Goal: Task Accomplishment & Management: Use online tool/utility

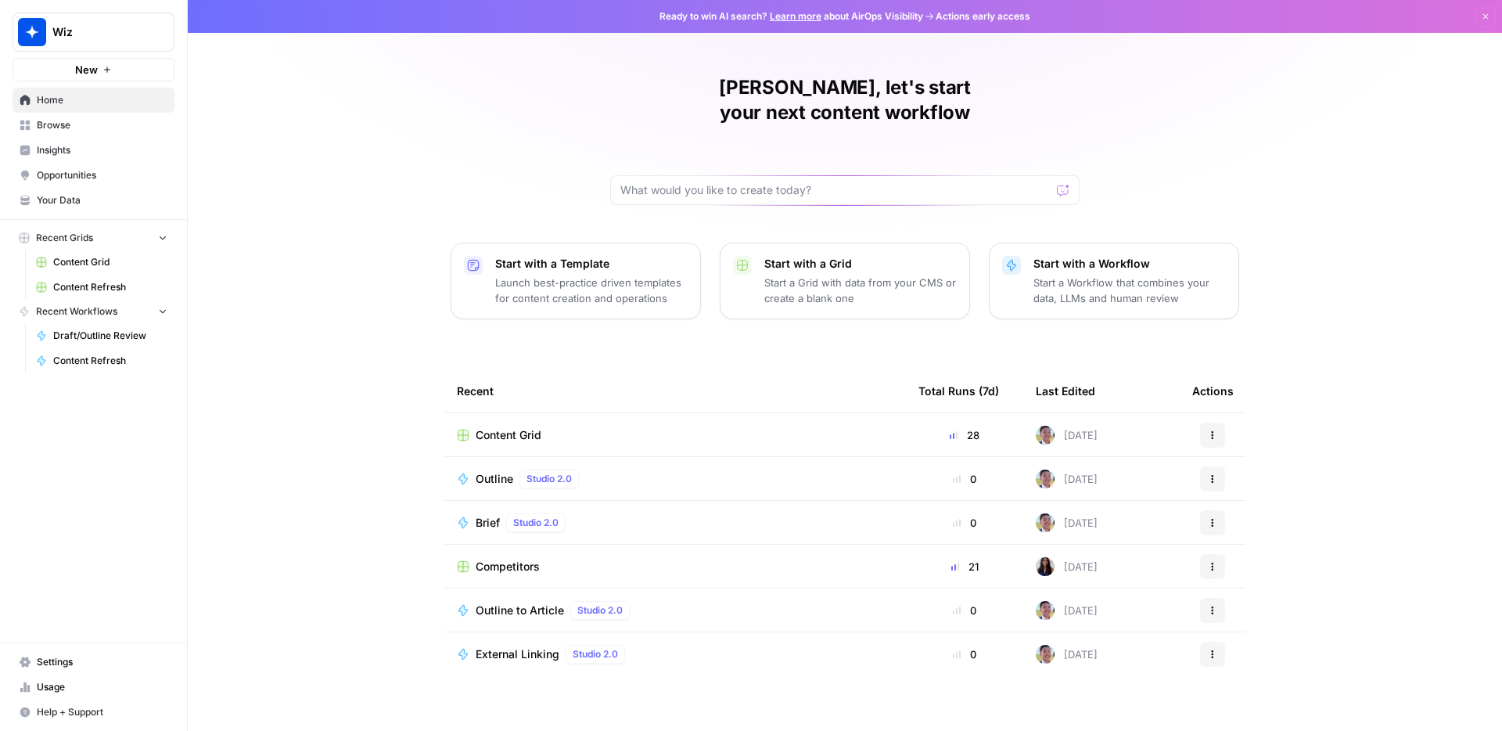
click at [106, 282] on span "Content Refresh" at bounding box center [110, 287] width 114 height 14
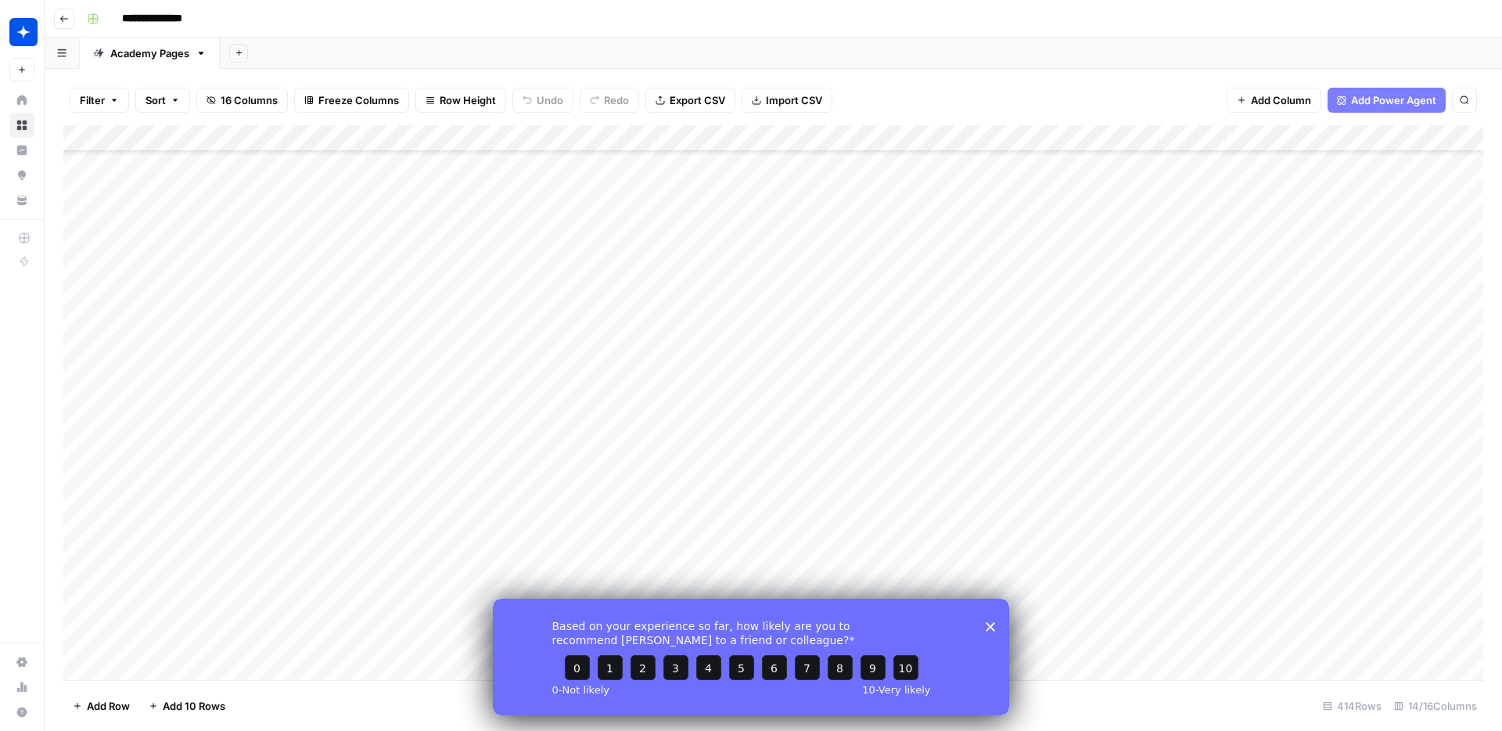
scroll to position [1938, 0]
click at [990, 626] on polygon "Close survey" at bounding box center [990, 625] width 9 height 9
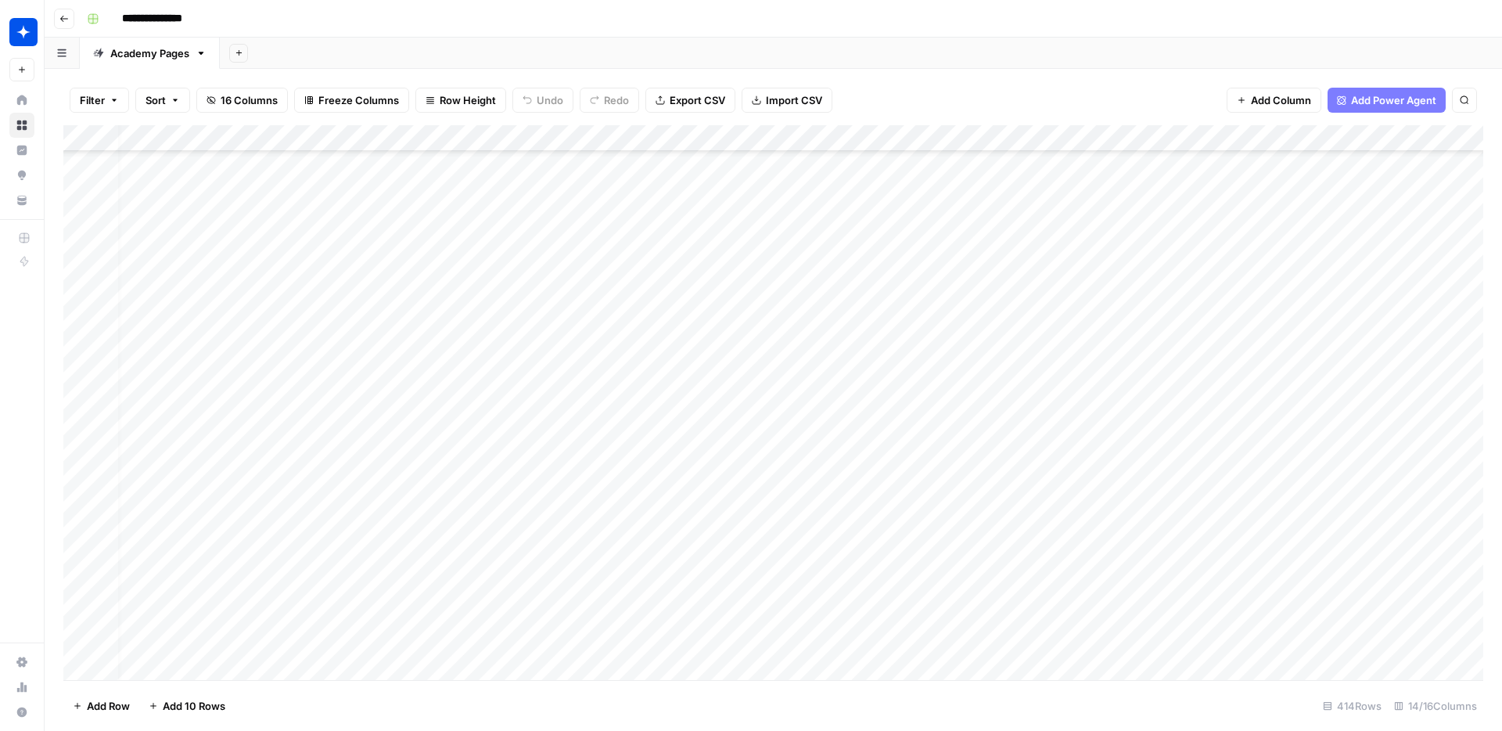
scroll to position [1637, 14]
click at [670, 495] on div "Add Column" at bounding box center [773, 402] width 1420 height 555
click at [848, 498] on div "Add Column" at bounding box center [773, 402] width 1420 height 555
click at [618, 495] on div "Add Column" at bounding box center [773, 402] width 1420 height 555
click at [614, 495] on div "Add Column" at bounding box center [773, 402] width 1420 height 555
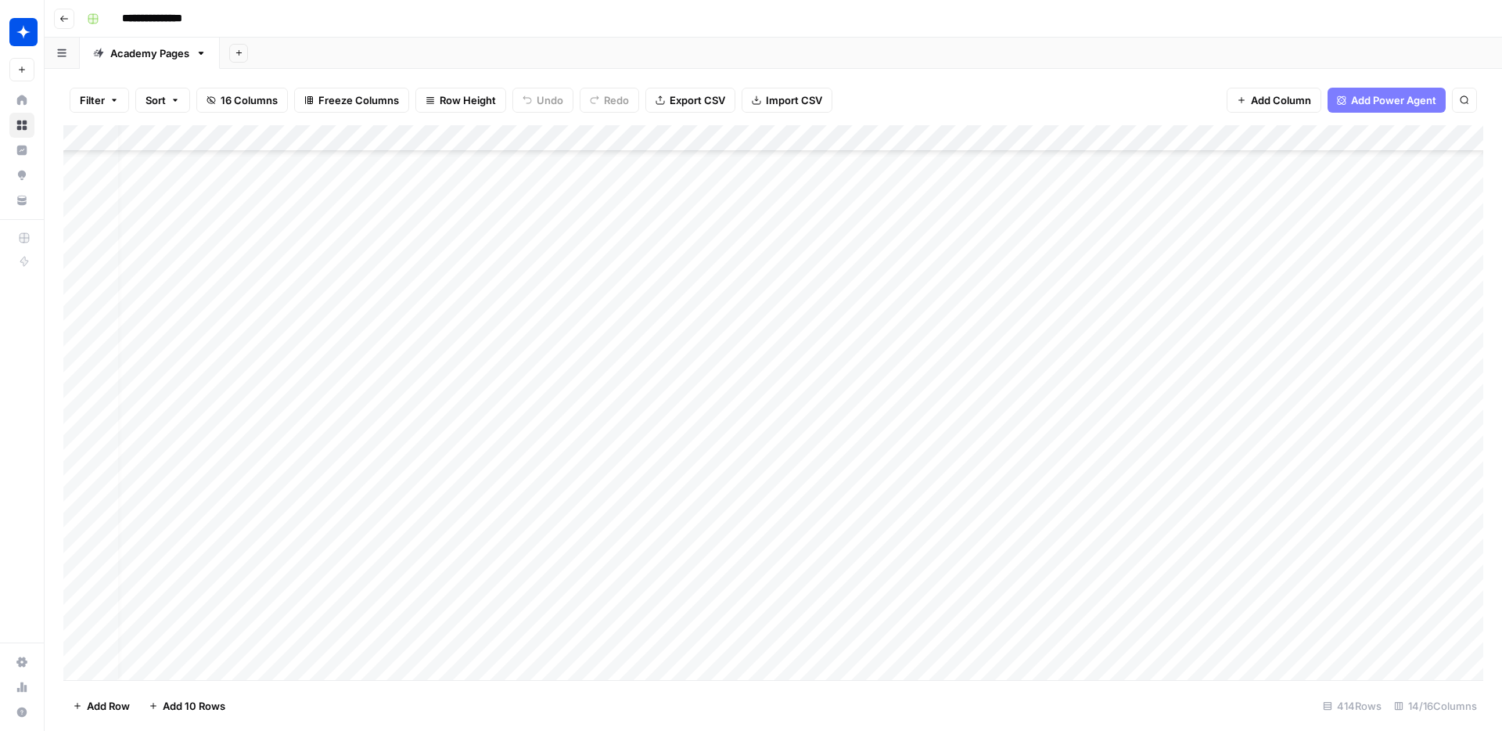
click at [614, 495] on div "Add Column" at bounding box center [773, 402] width 1420 height 555
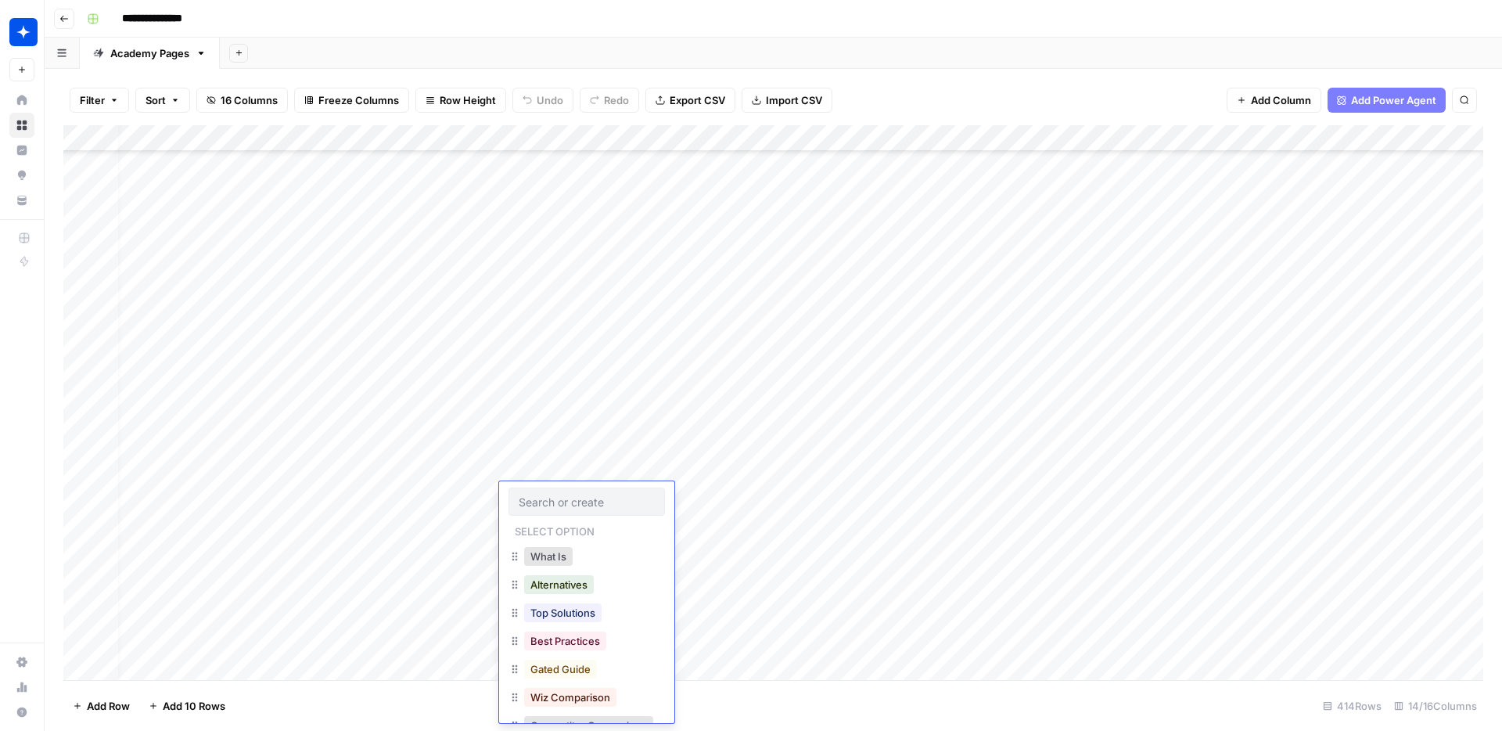
scroll to position [31, 0]
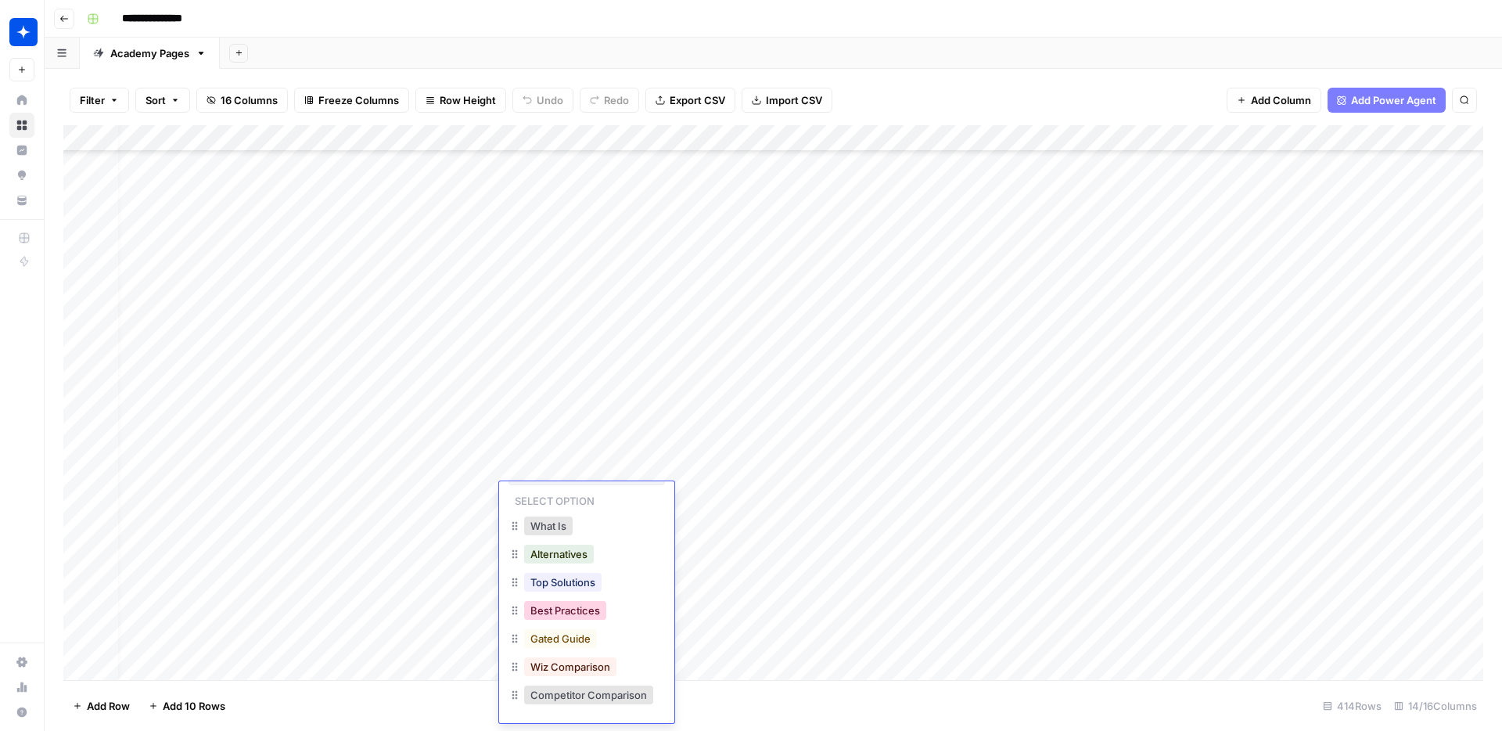
click at [604, 613] on button "Best Practices" at bounding box center [565, 610] width 82 height 19
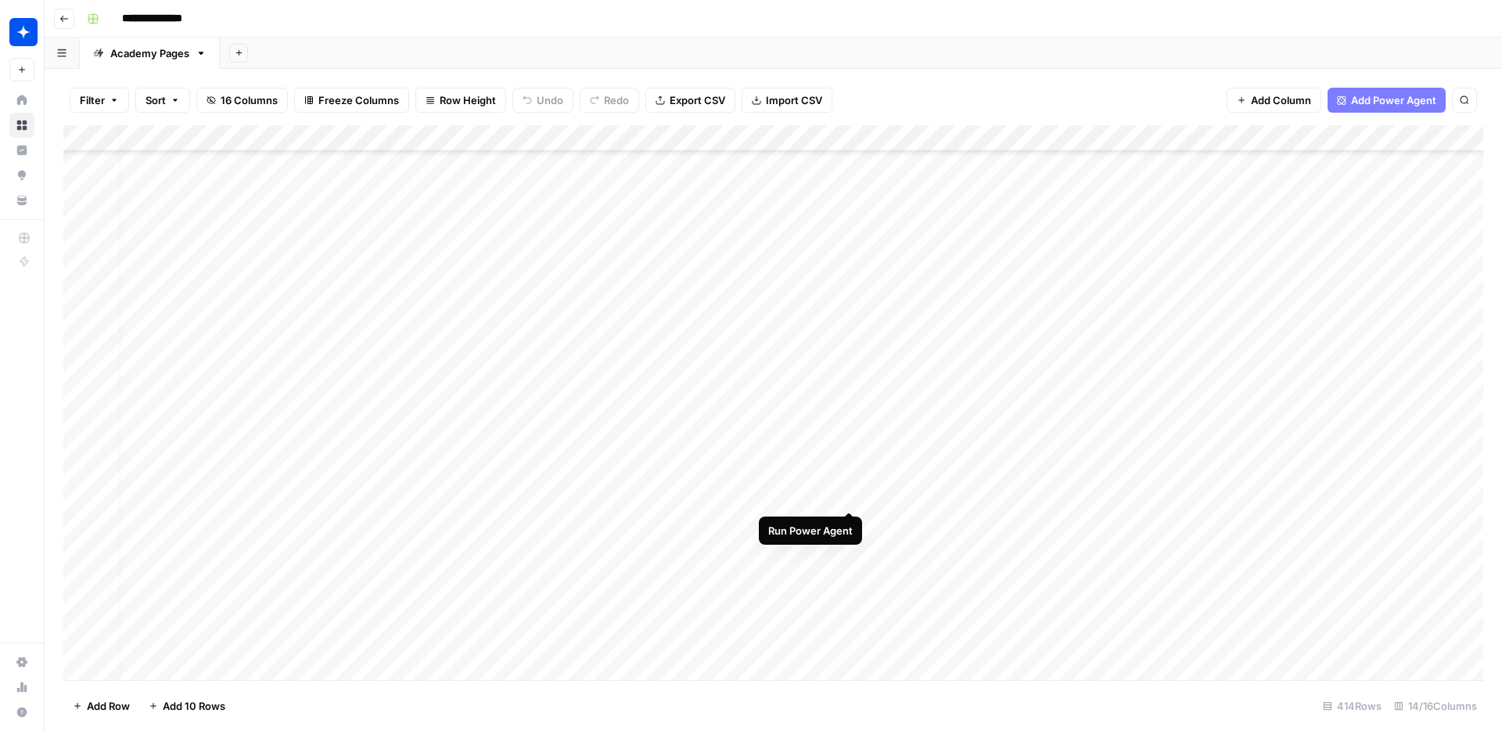
click at [848, 495] on div "Add Column" at bounding box center [773, 402] width 1420 height 555
click at [592, 572] on div "Add Column" at bounding box center [773, 402] width 1420 height 555
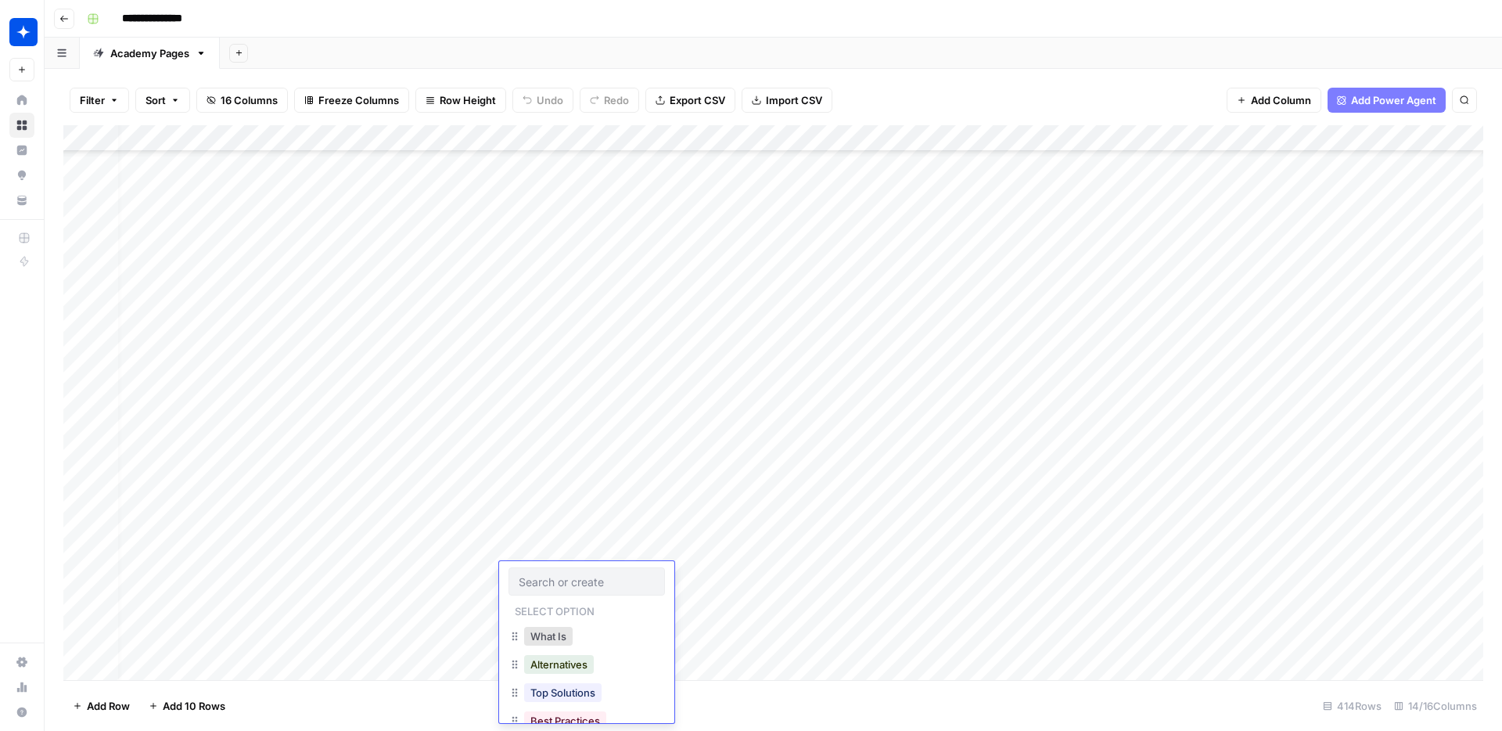
click at [599, 638] on div "What Is" at bounding box center [587, 638] width 156 height 28
drag, startPoint x: 586, startPoint y: 642, endPoint x: 559, endPoint y: 640, distance: 27.5
click at [585, 642] on div "What Is" at bounding box center [587, 638] width 156 height 28
click at [540, 638] on button "What Is" at bounding box center [548, 636] width 49 height 19
click at [697, 576] on div "Add Column" at bounding box center [773, 402] width 1420 height 555
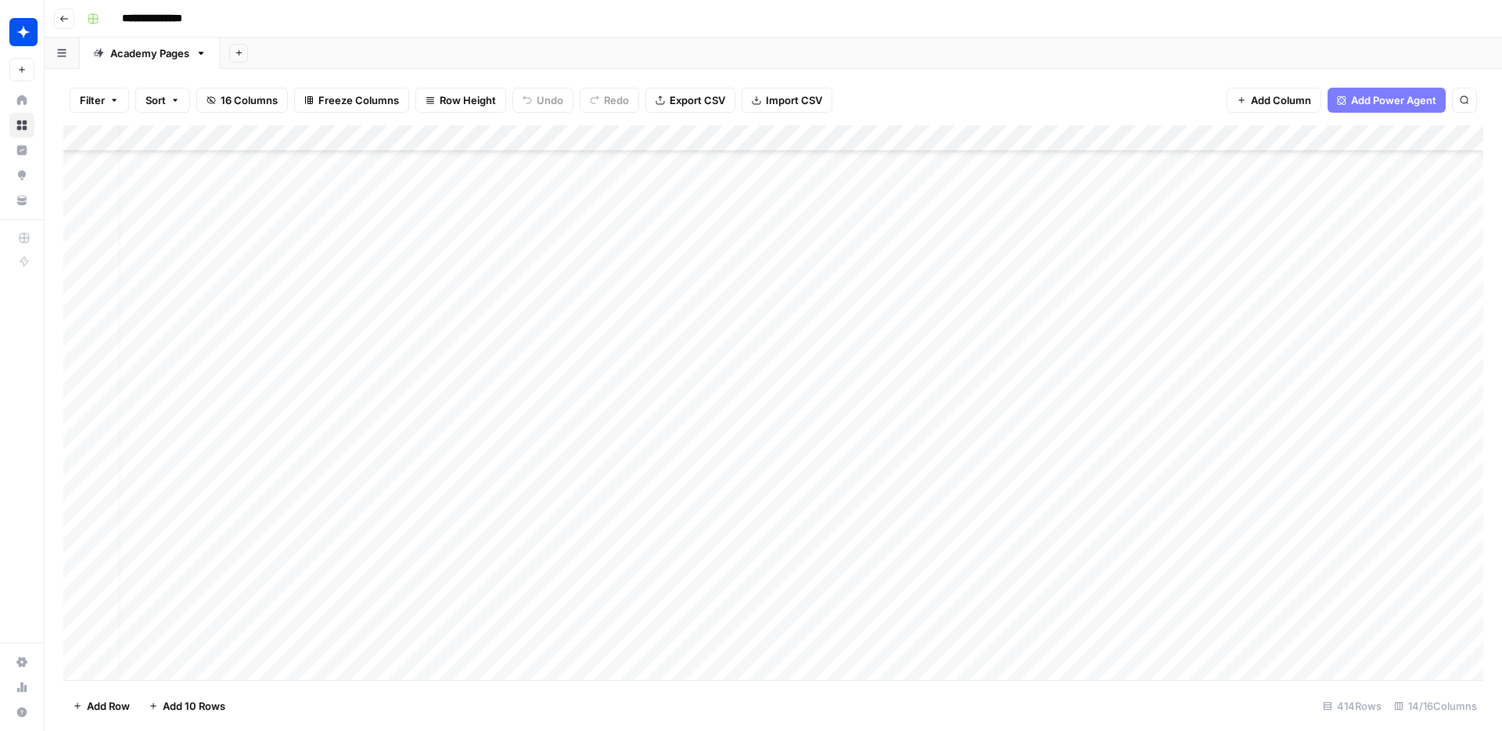
click at [588, 606] on div "Add Column" at bounding box center [773, 402] width 1420 height 555
click at [595, 603] on div "Add Column" at bounding box center [773, 402] width 1420 height 555
click at [577, 664] on div "What Is" at bounding box center [587, 664] width 156 height 28
click at [556, 664] on button "What Is" at bounding box center [548, 662] width 49 height 19
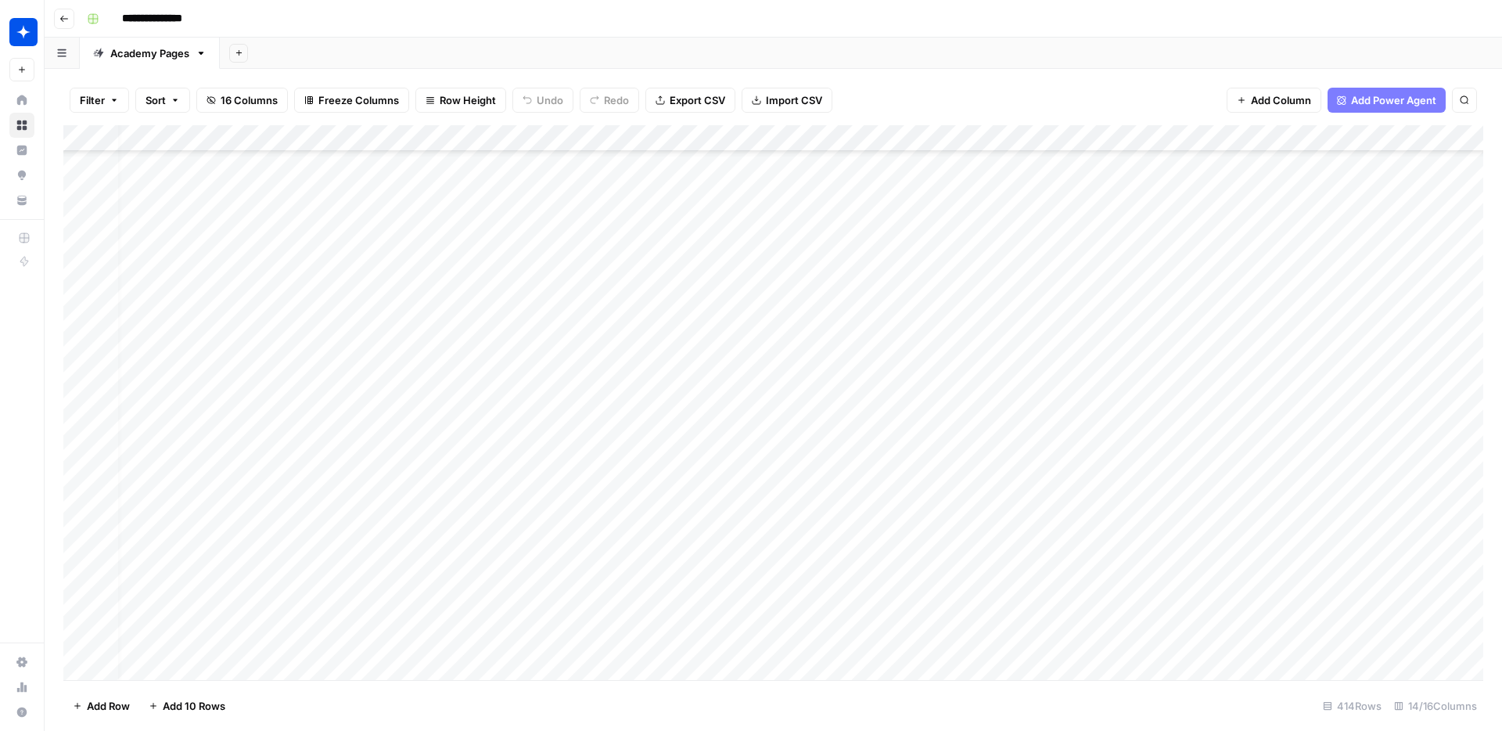
click at [748, 573] on div "Add Column" at bounding box center [773, 402] width 1420 height 555
click at [581, 577] on div "Add Column" at bounding box center [773, 402] width 1420 height 555
click at [621, 580] on div "Add Column" at bounding box center [773, 402] width 1420 height 555
click at [621, 580] on input "text" at bounding box center [588, 582] width 136 height 14
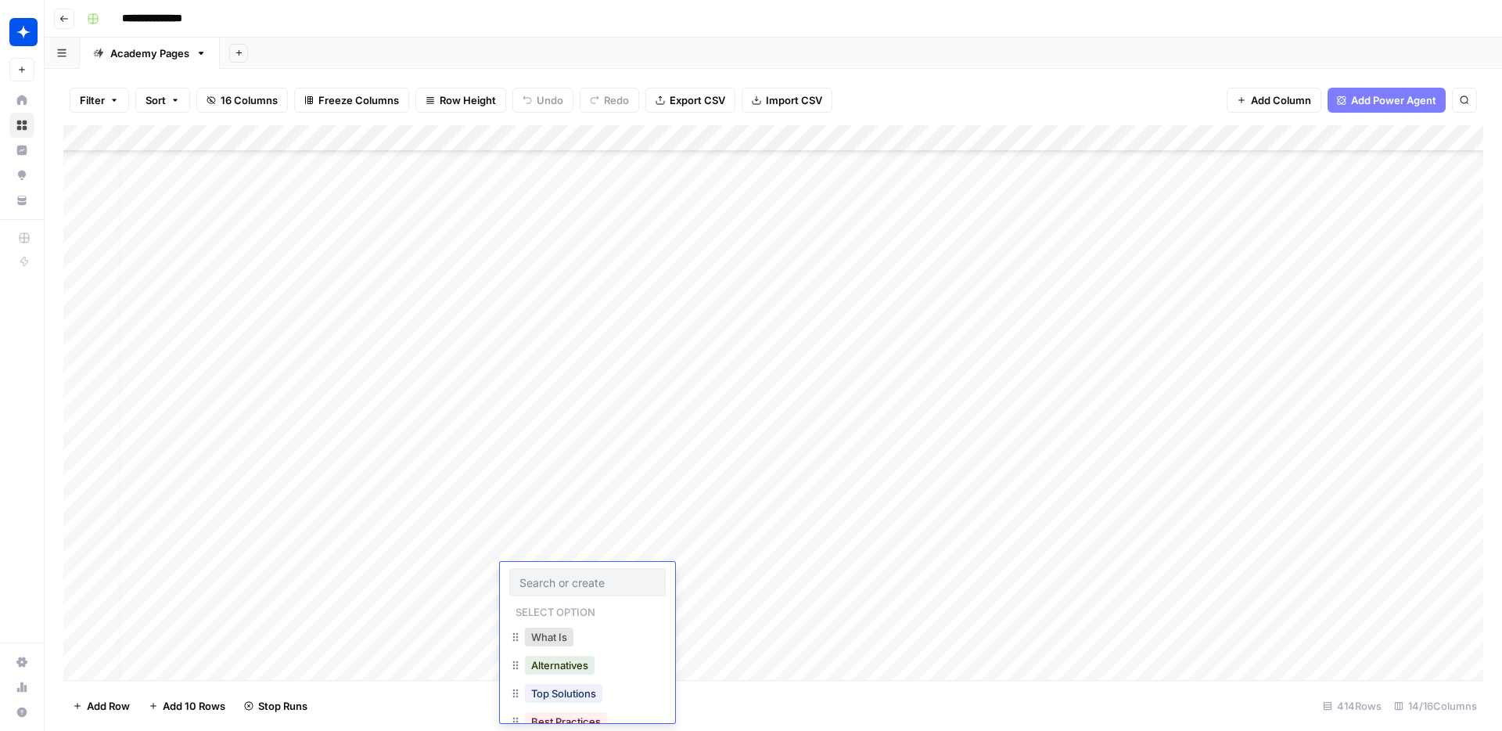
click at [581, 638] on div "What Is" at bounding box center [587, 638] width 156 height 28
click at [563, 639] on button "What Is" at bounding box center [549, 637] width 49 height 19
click at [697, 571] on div "Add Column" at bounding box center [773, 402] width 1420 height 555
click at [1336, 308] on div "Add Column" at bounding box center [773, 402] width 1420 height 555
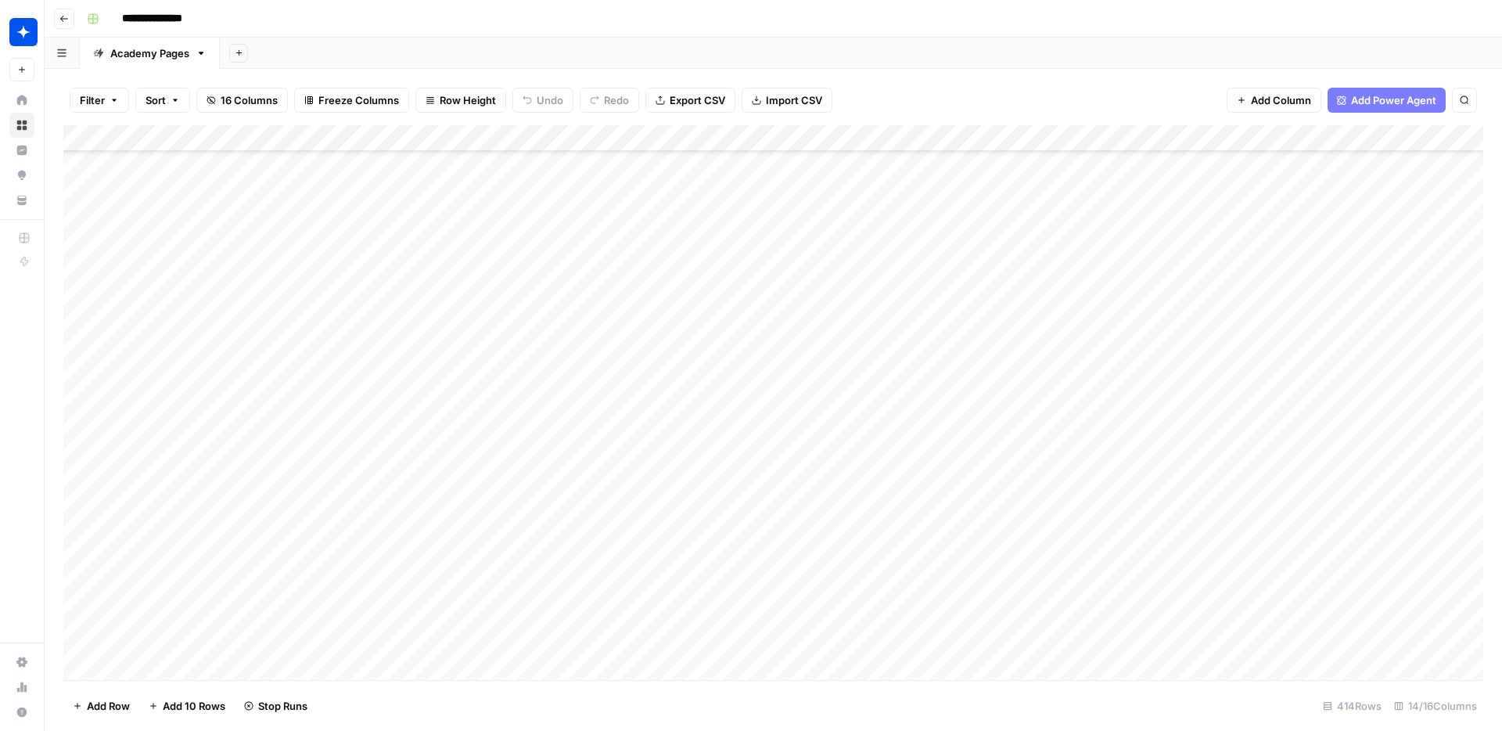
scroll to position [1901, 0]
click at [1353, 229] on div "Add Column" at bounding box center [773, 402] width 1420 height 555
click at [1353, 311] on div "Add Column" at bounding box center [773, 402] width 1420 height 555
click at [1354, 607] on div "Add Column" at bounding box center [773, 402] width 1420 height 555
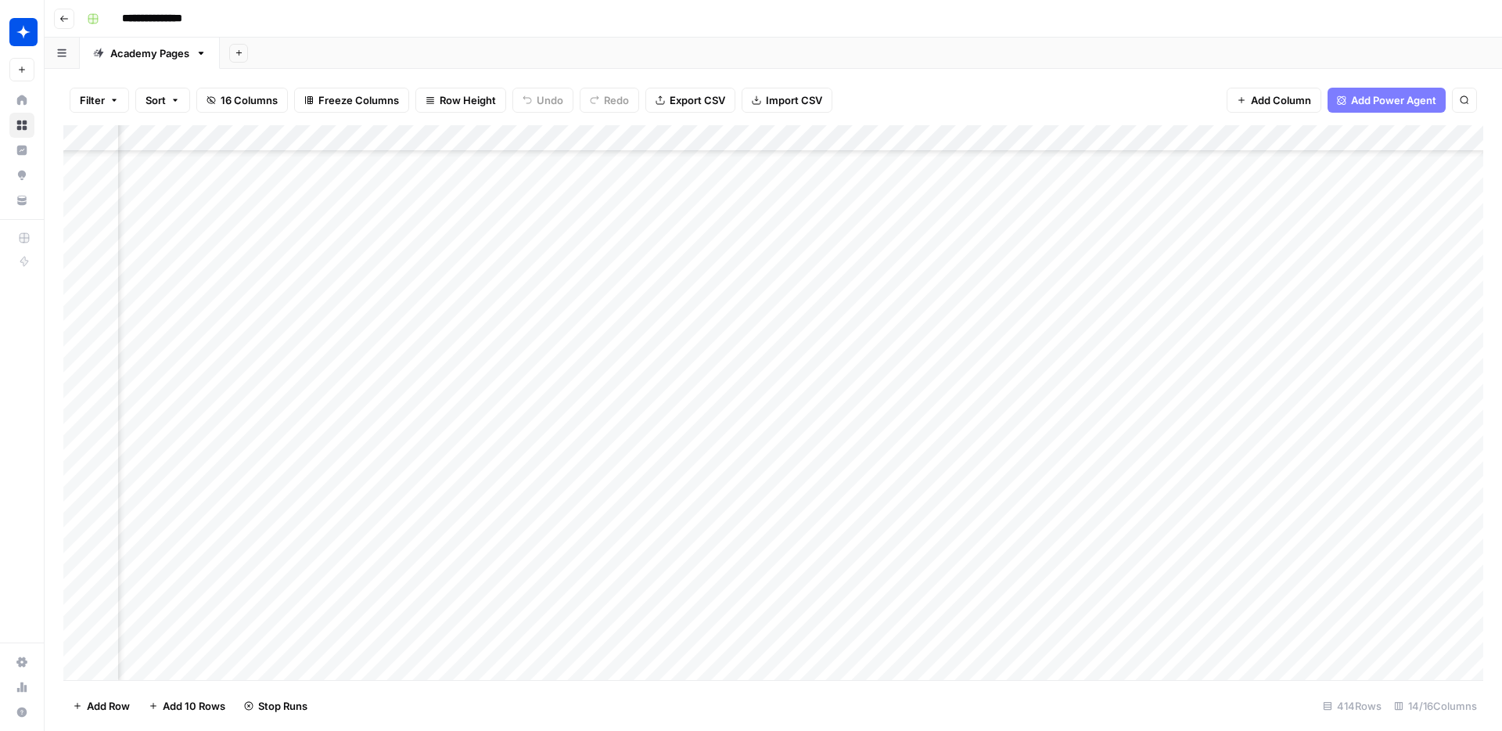
scroll to position [1925, 923]
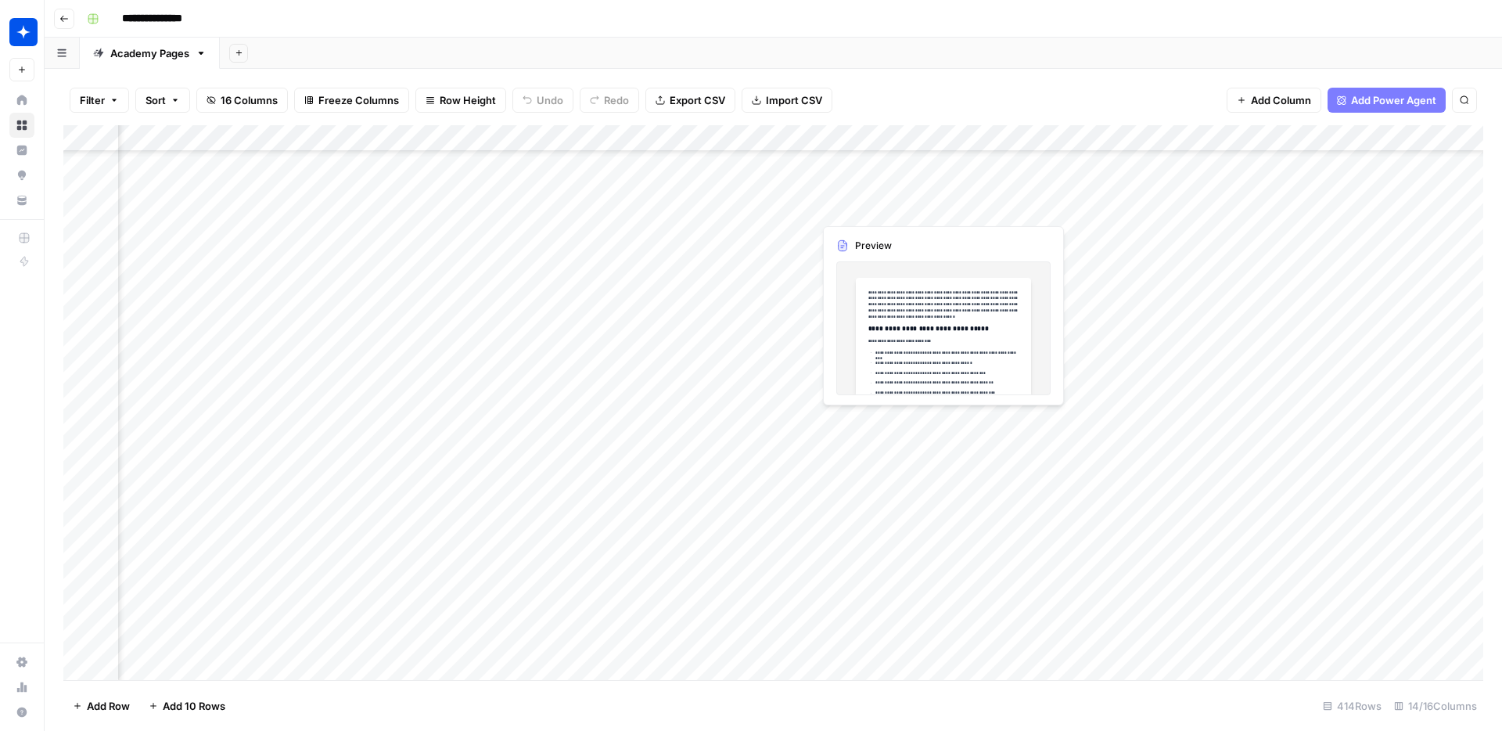
click at [862, 207] on div "Add Column" at bounding box center [773, 402] width 1420 height 555
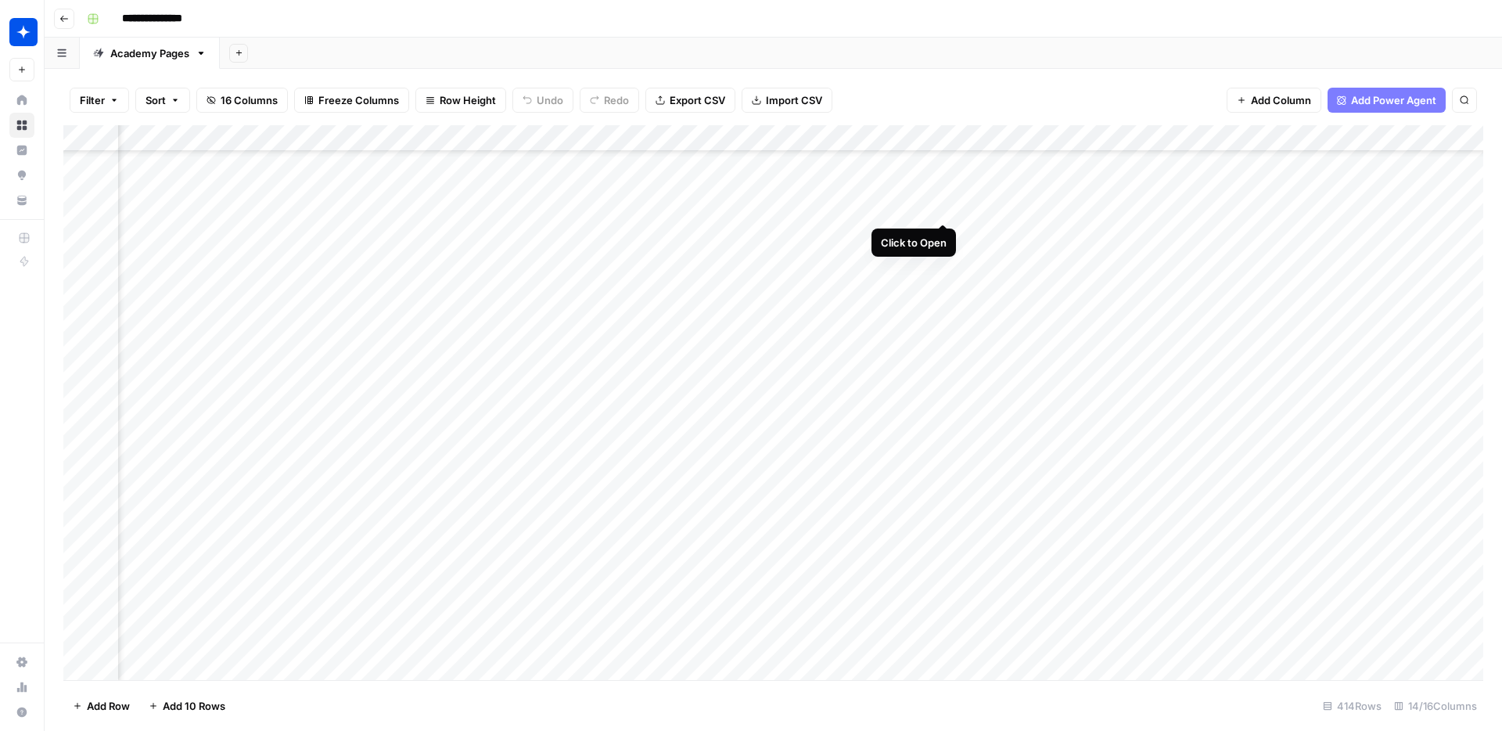
click at [943, 205] on div "Add Column" at bounding box center [773, 402] width 1420 height 555
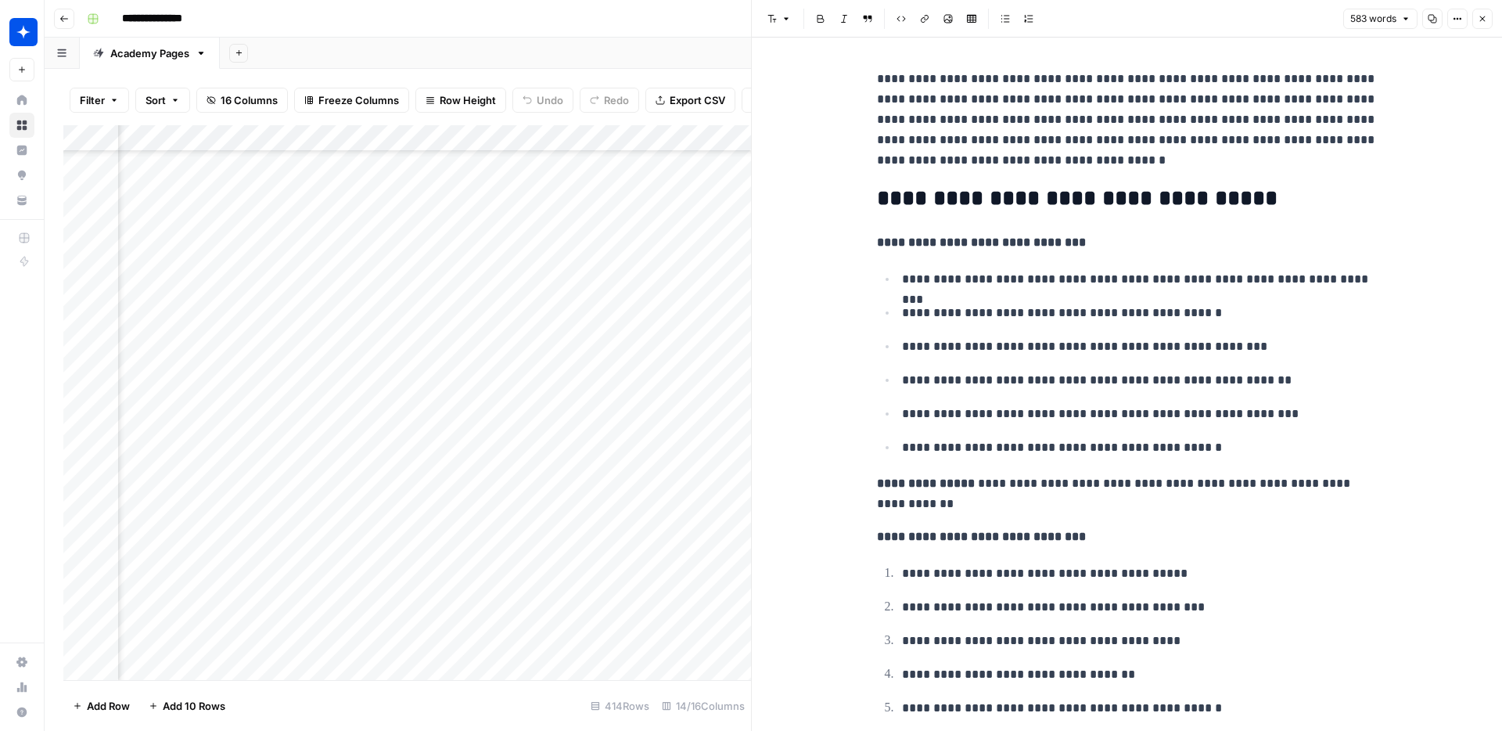
click at [1085, 125] on p "**********" at bounding box center [1127, 120] width 501 height 102
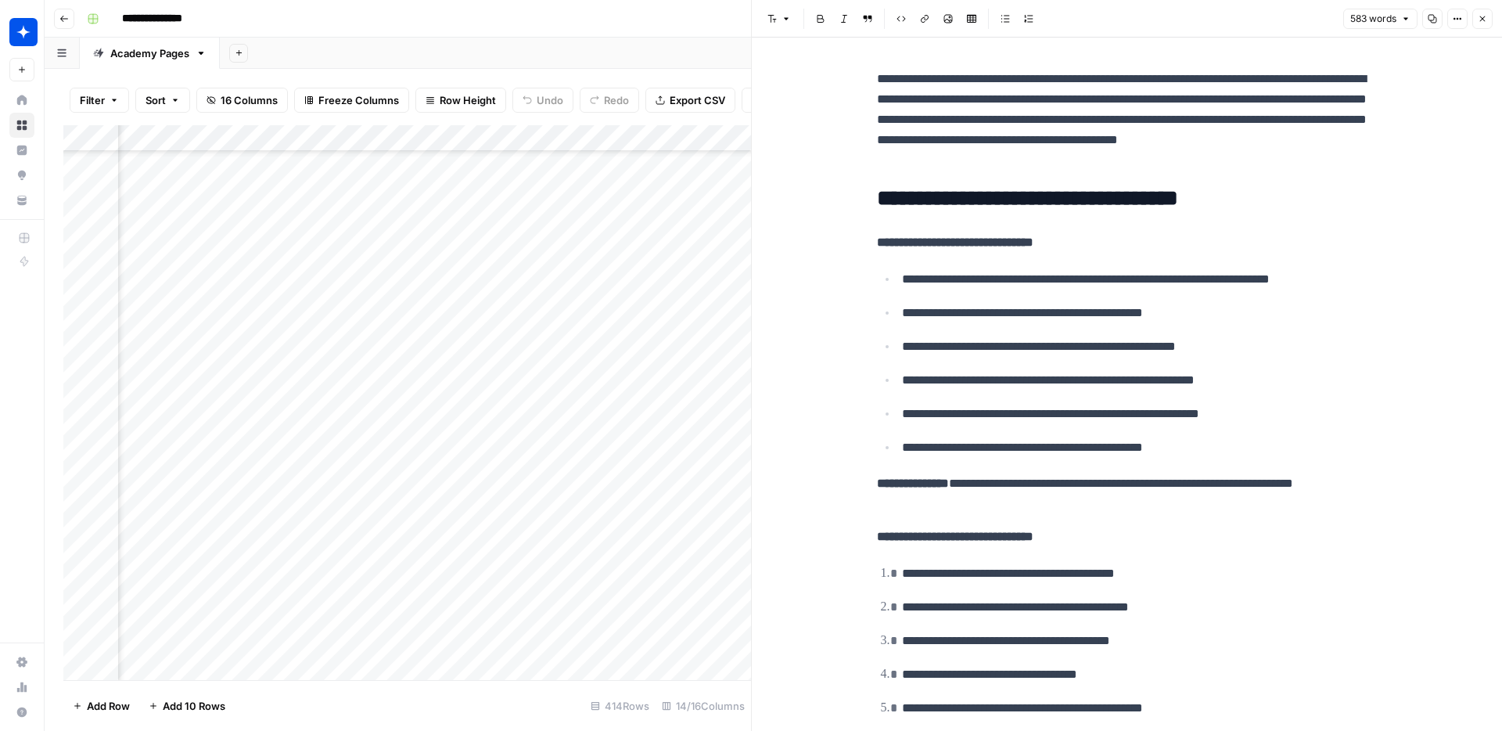
click at [297, 204] on div "Add Column" at bounding box center [407, 402] width 688 height 555
click at [365, 205] on div "Add Column" at bounding box center [407, 402] width 688 height 555
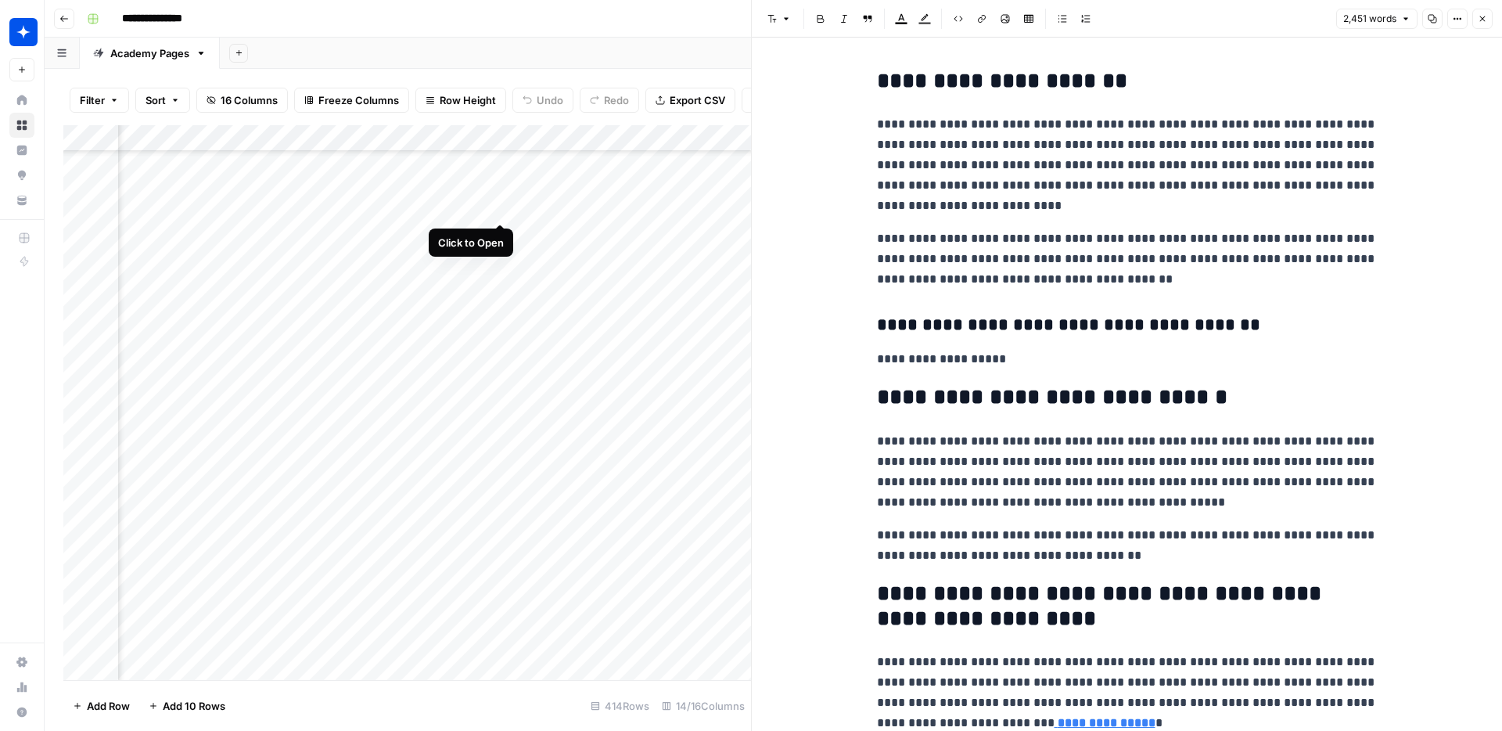
click at [501, 206] on div "Add Column" at bounding box center [407, 402] width 688 height 555
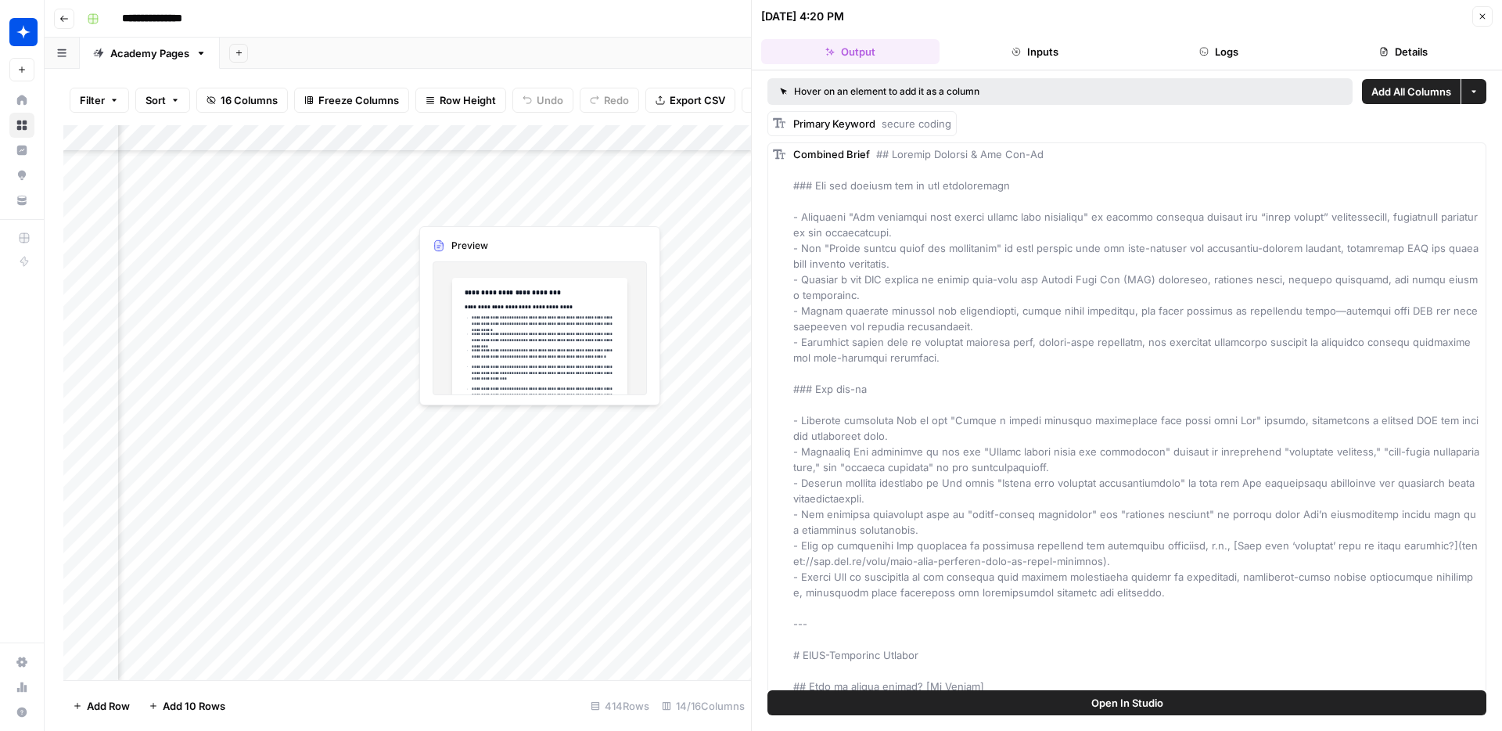
scroll to position [1925, 1366]
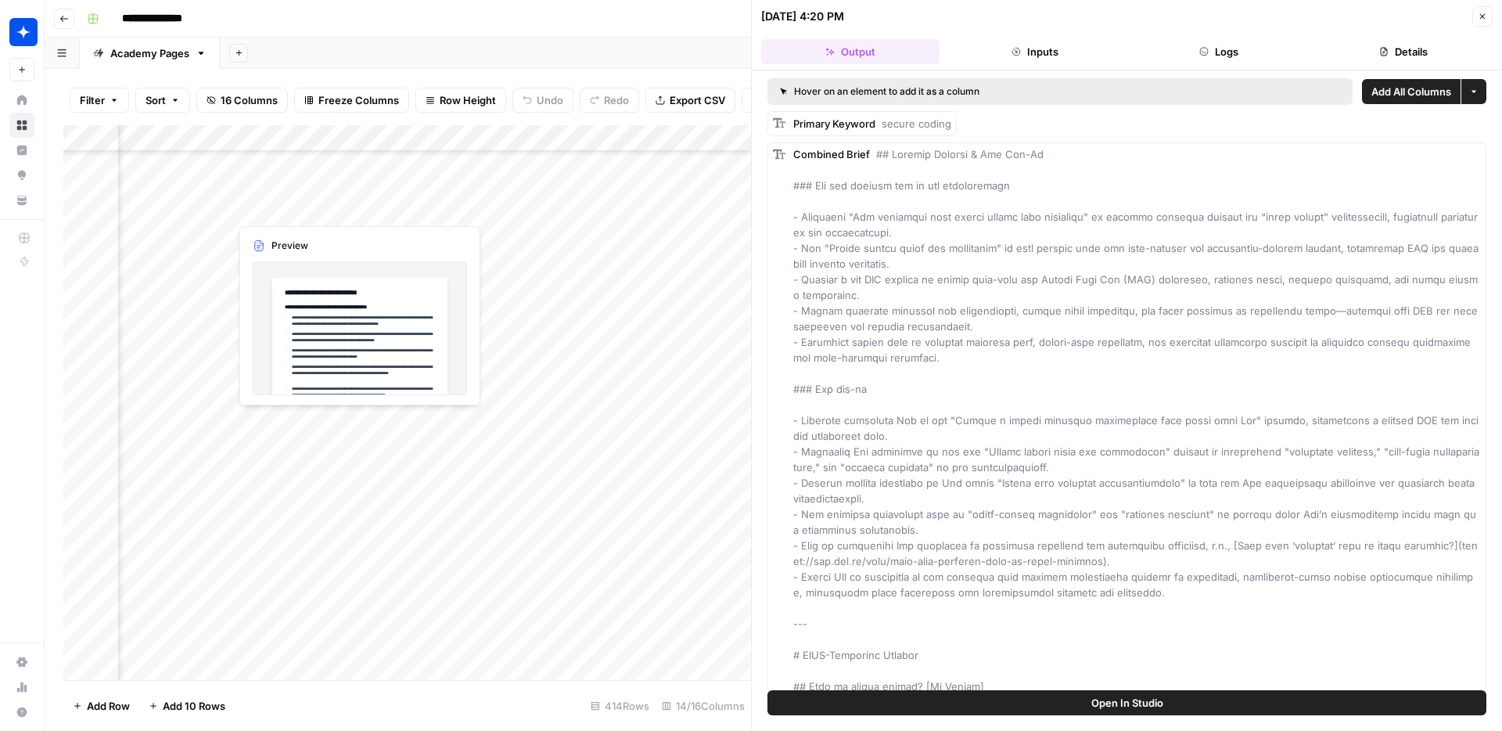
click at [313, 205] on div "Add Column" at bounding box center [407, 402] width 688 height 555
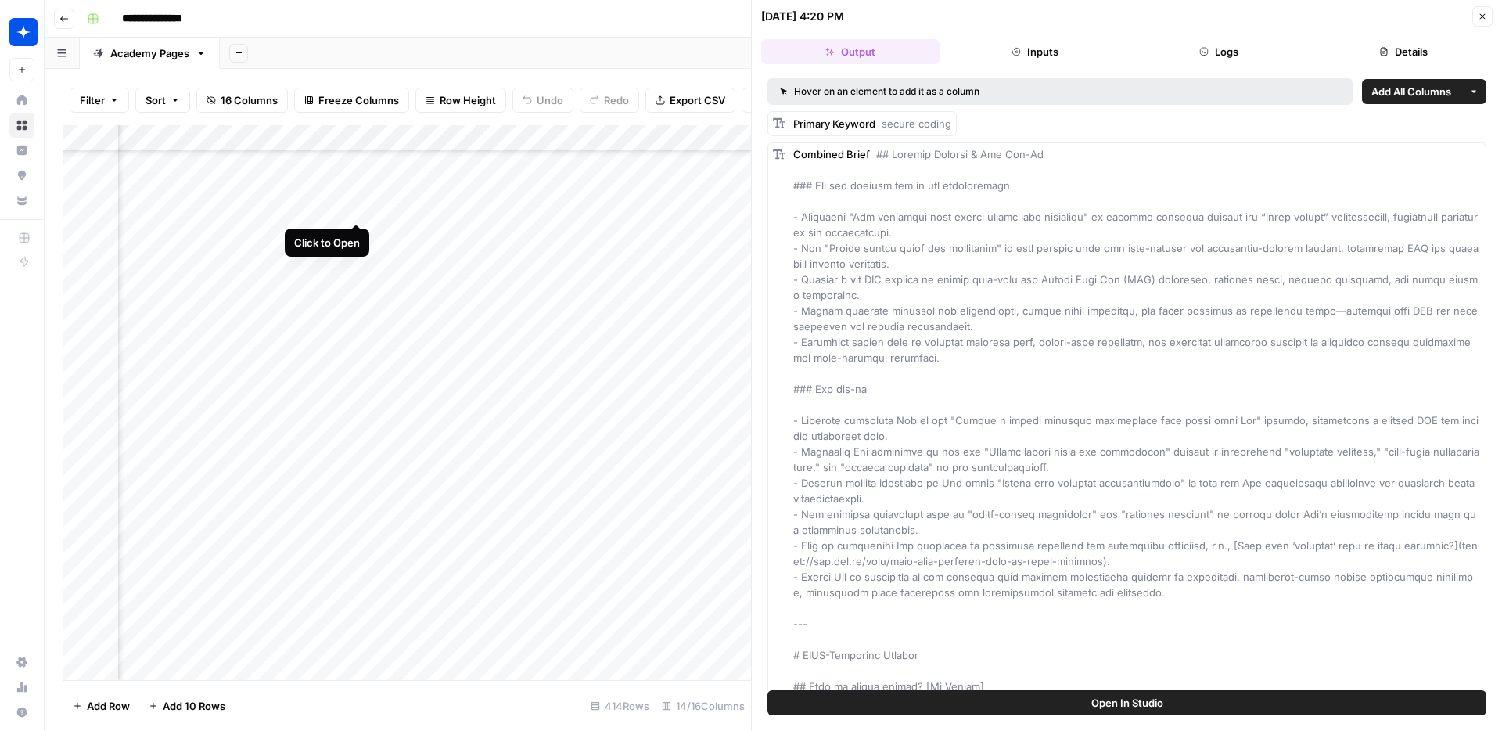
click at [351, 203] on div "Add Column" at bounding box center [407, 402] width 688 height 555
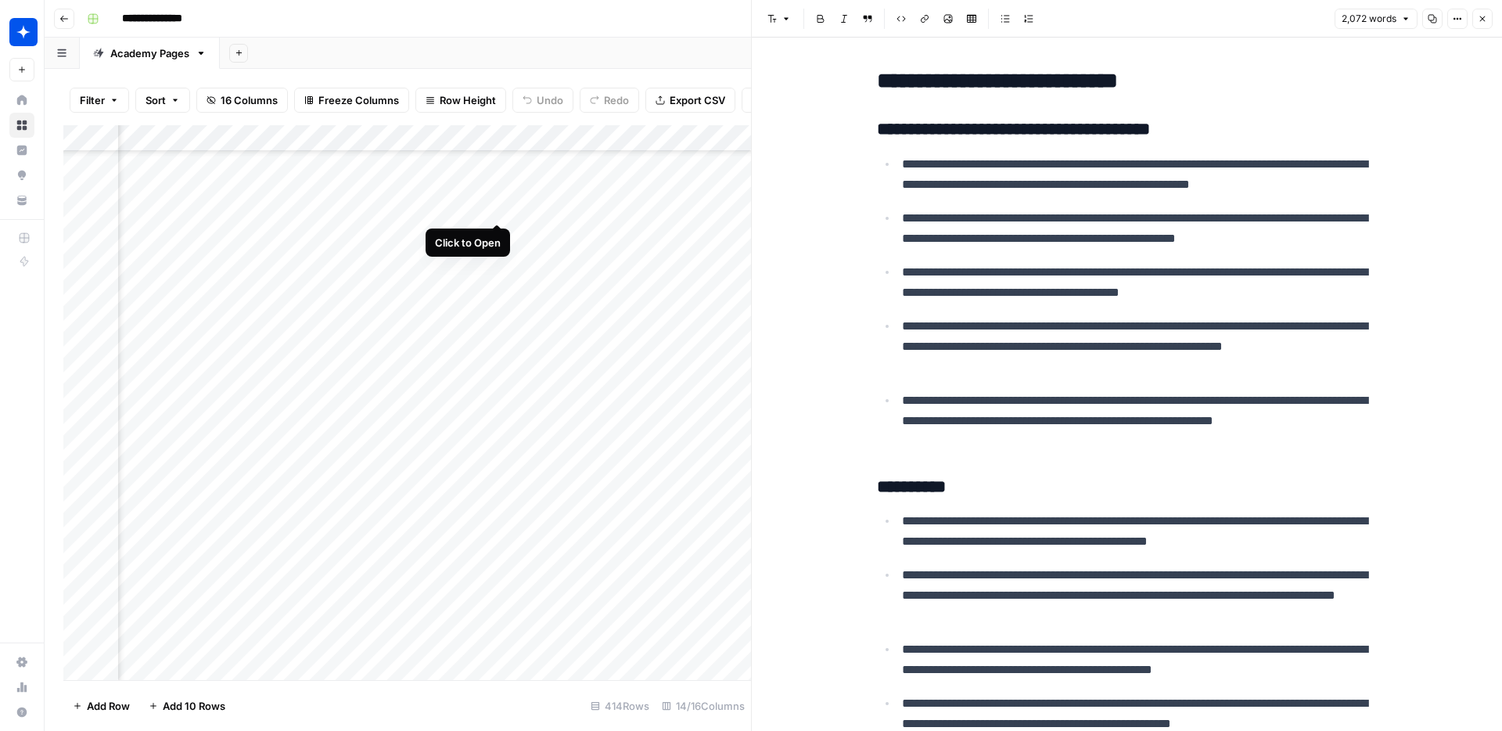
click at [495, 207] on div "Add Column" at bounding box center [407, 402] width 688 height 555
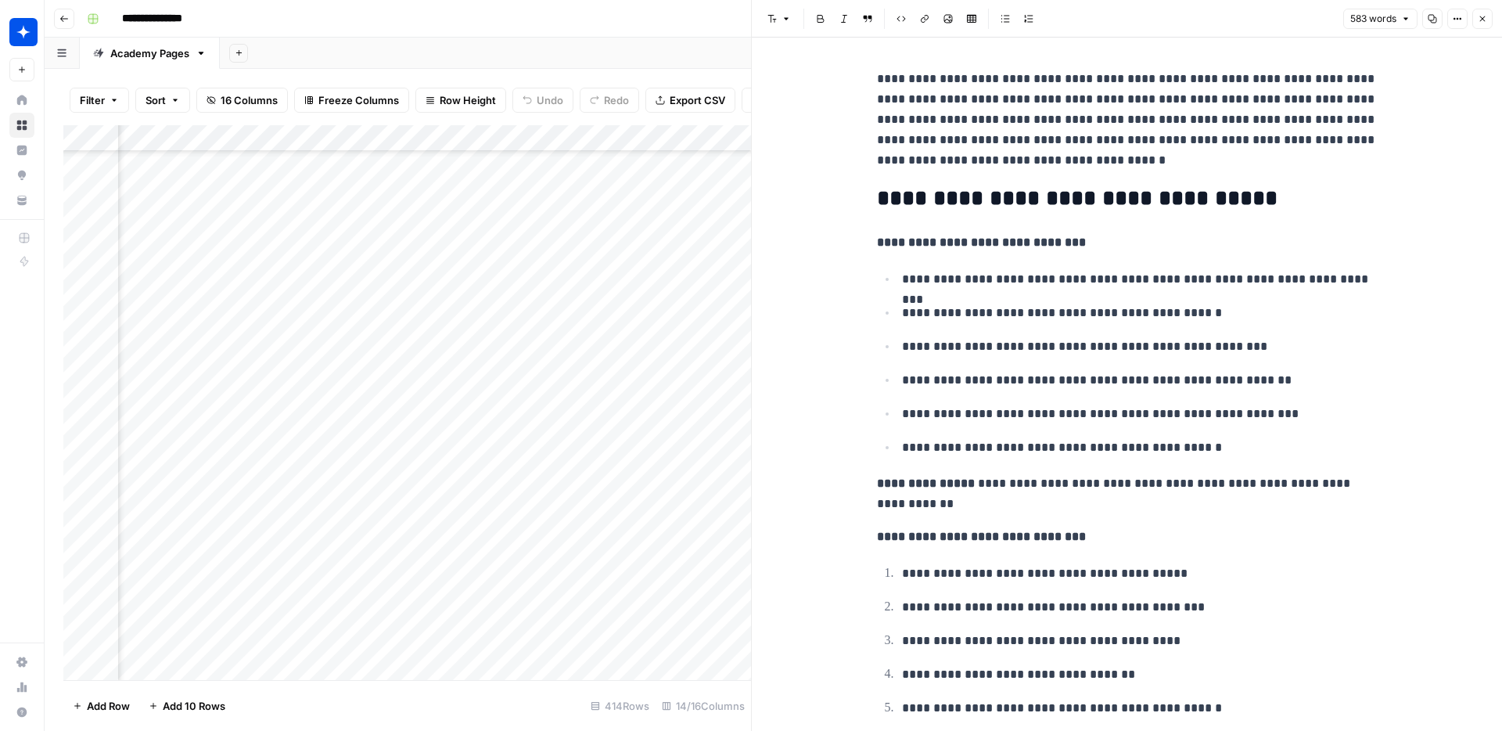
click at [1071, 124] on p "**********" at bounding box center [1127, 120] width 501 height 102
click at [1105, 117] on p "**********" at bounding box center [1127, 120] width 501 height 102
drag, startPoint x: 872, startPoint y: 79, endPoint x: 746, endPoint y: 110, distance: 129.8
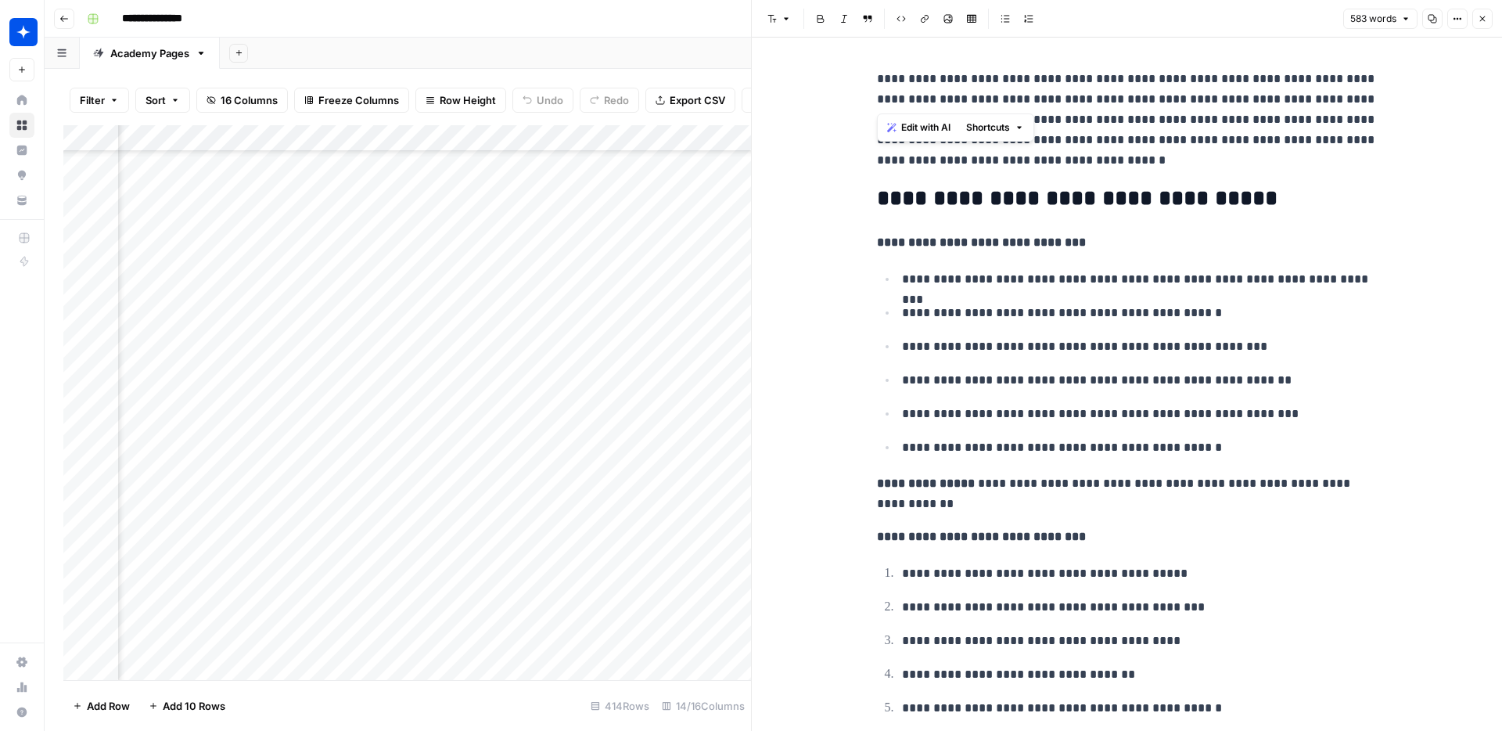
copy p "**********"
click at [581, 285] on div "Add Column" at bounding box center [407, 402] width 688 height 555
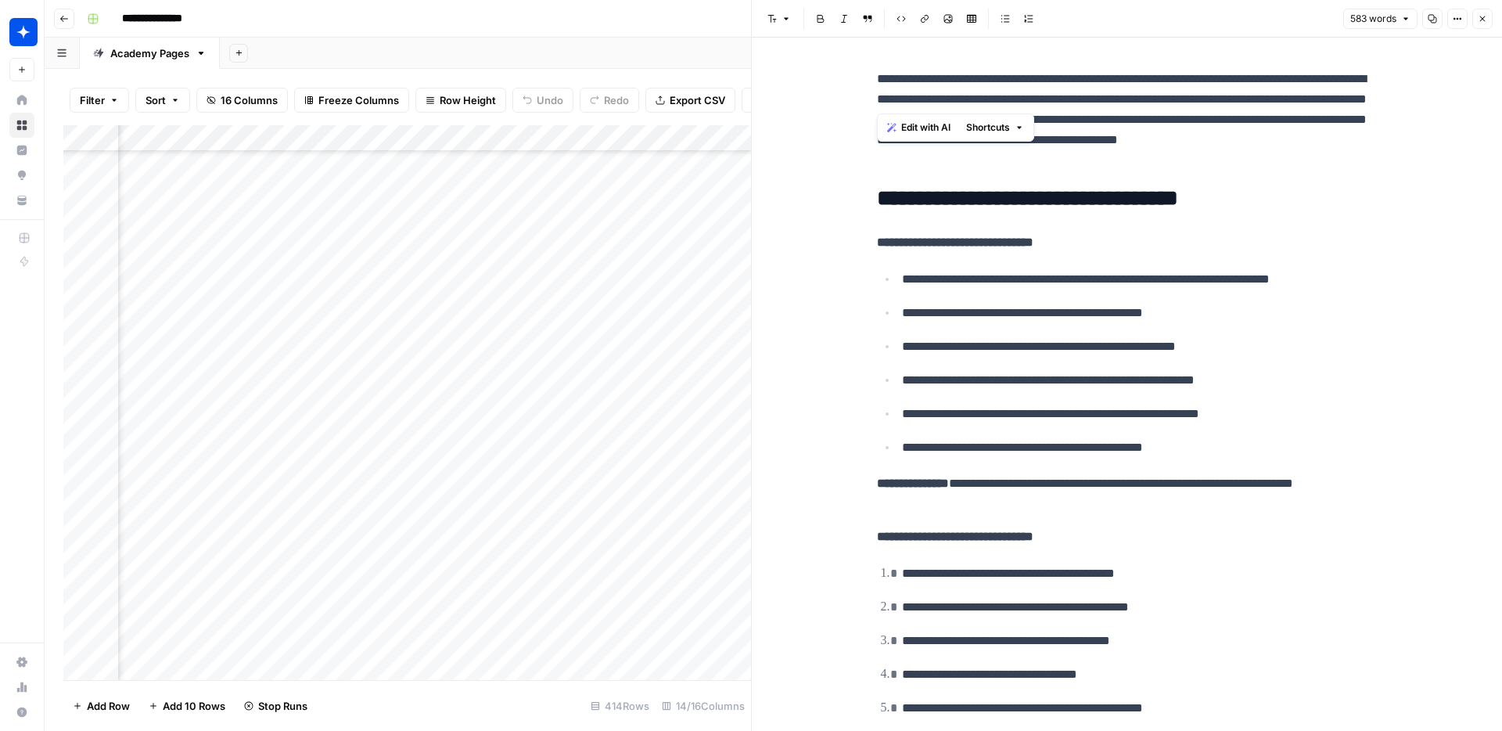
click at [441, 286] on div "Add Column" at bounding box center [407, 402] width 688 height 555
click at [498, 285] on div "Add Column" at bounding box center [407, 402] width 688 height 555
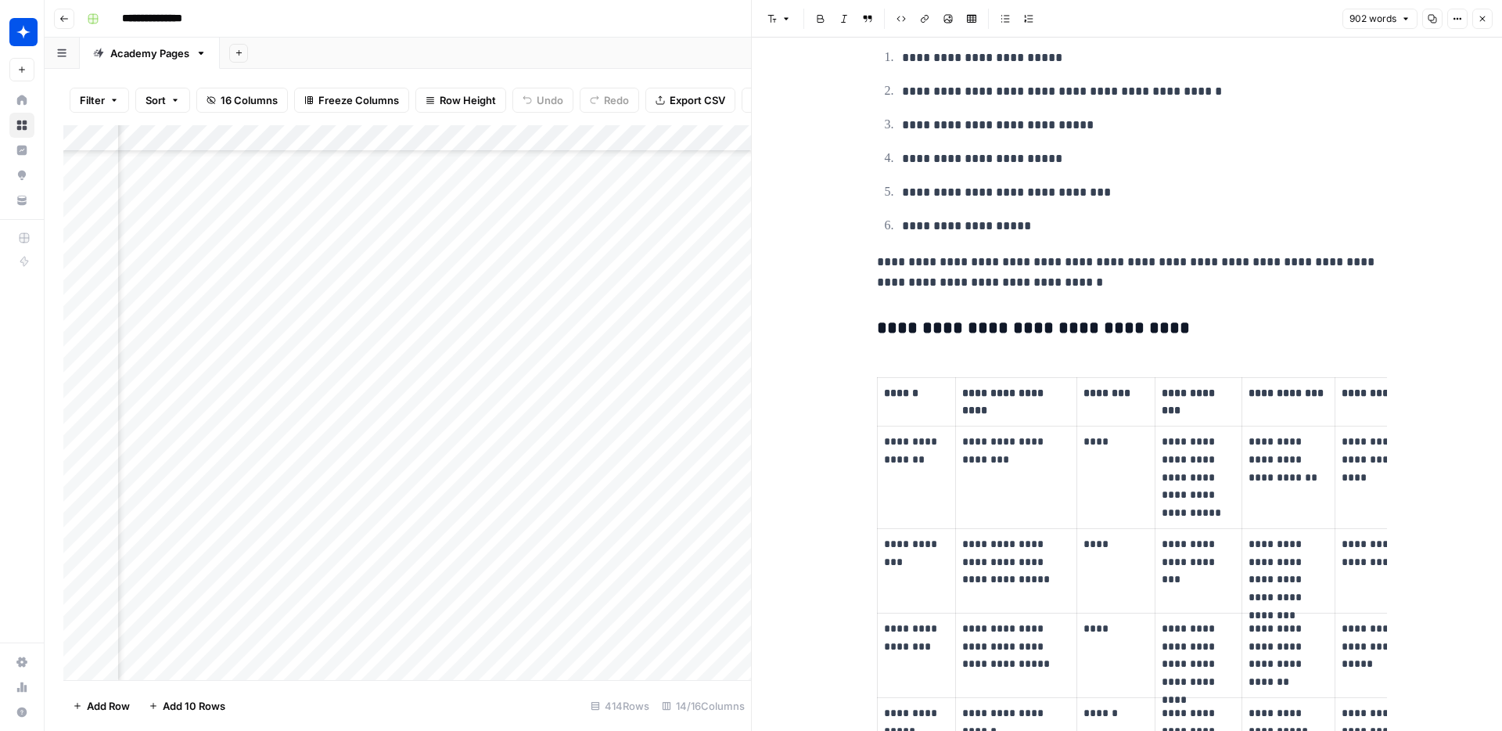
scroll to position [1295, 0]
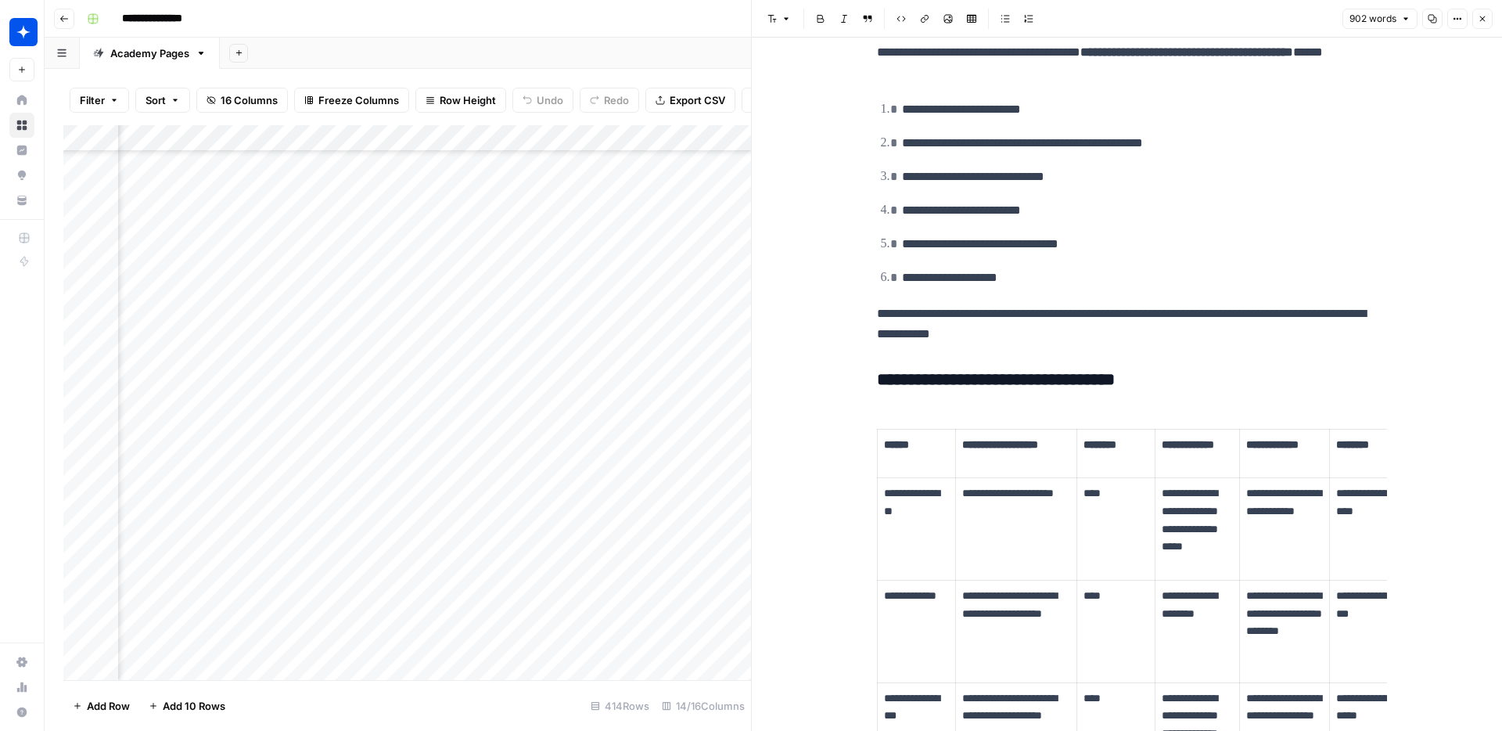
click at [590, 207] on div "Add Column" at bounding box center [407, 402] width 688 height 555
click at [473, 608] on div "Add Column" at bounding box center [407, 402] width 688 height 555
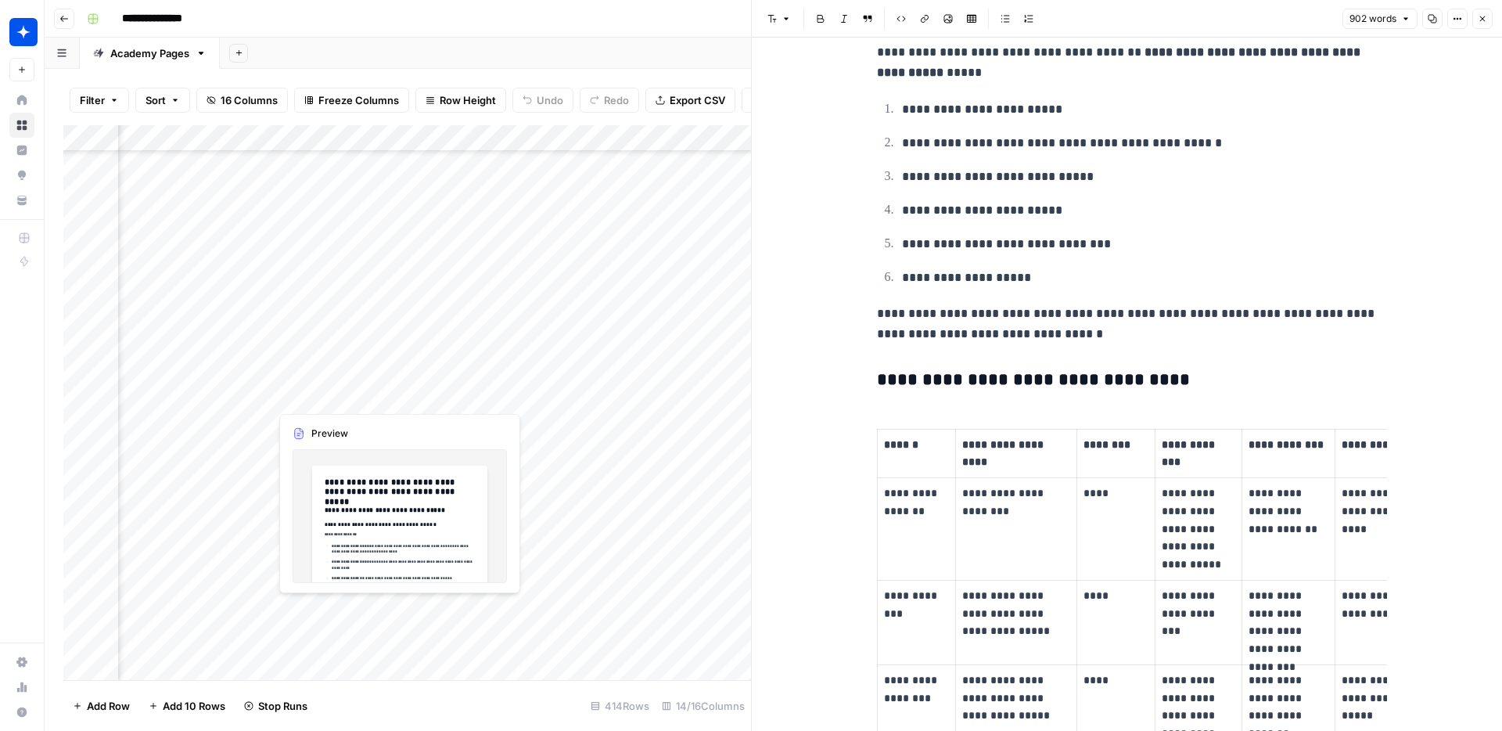
click at [333, 606] on div "Add Column" at bounding box center [407, 402] width 688 height 555
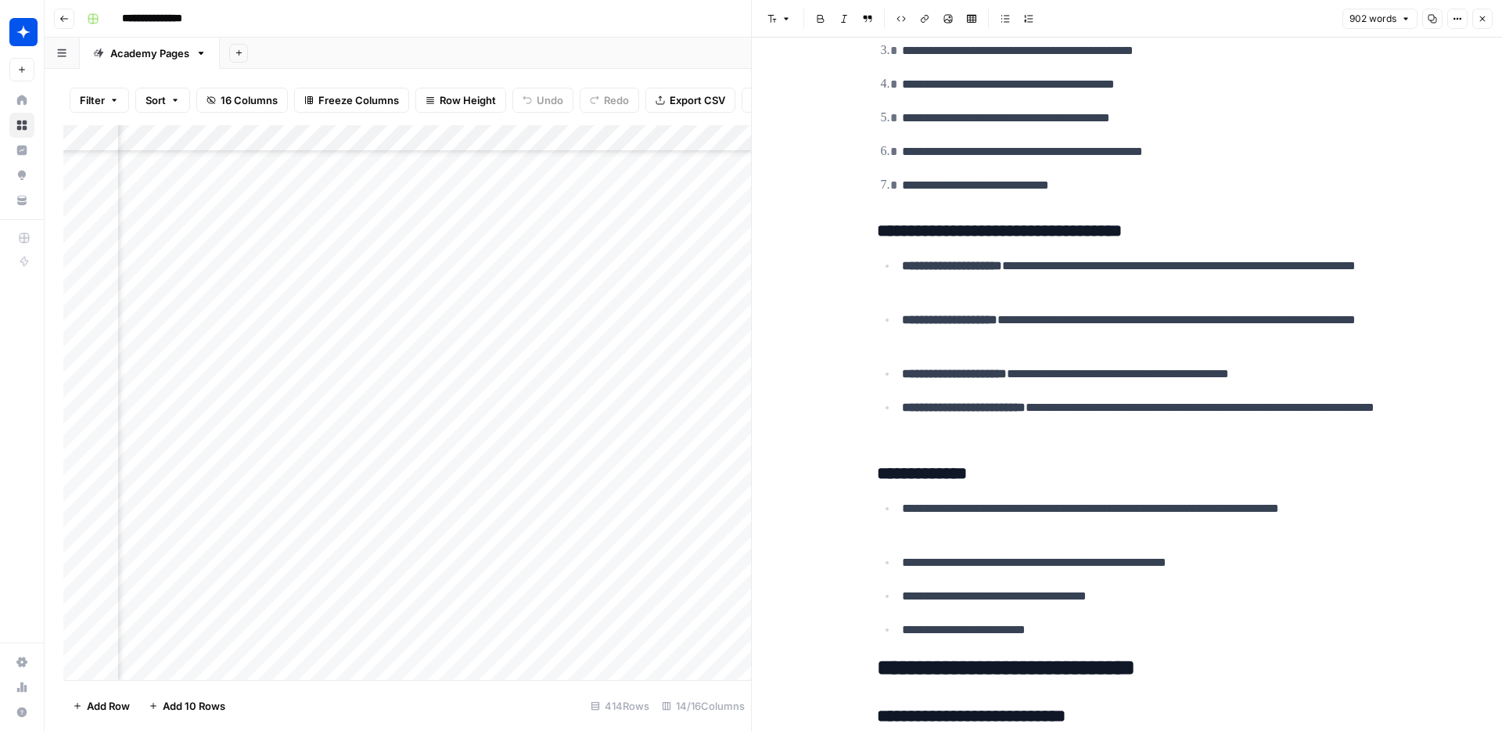
scroll to position [0, 0]
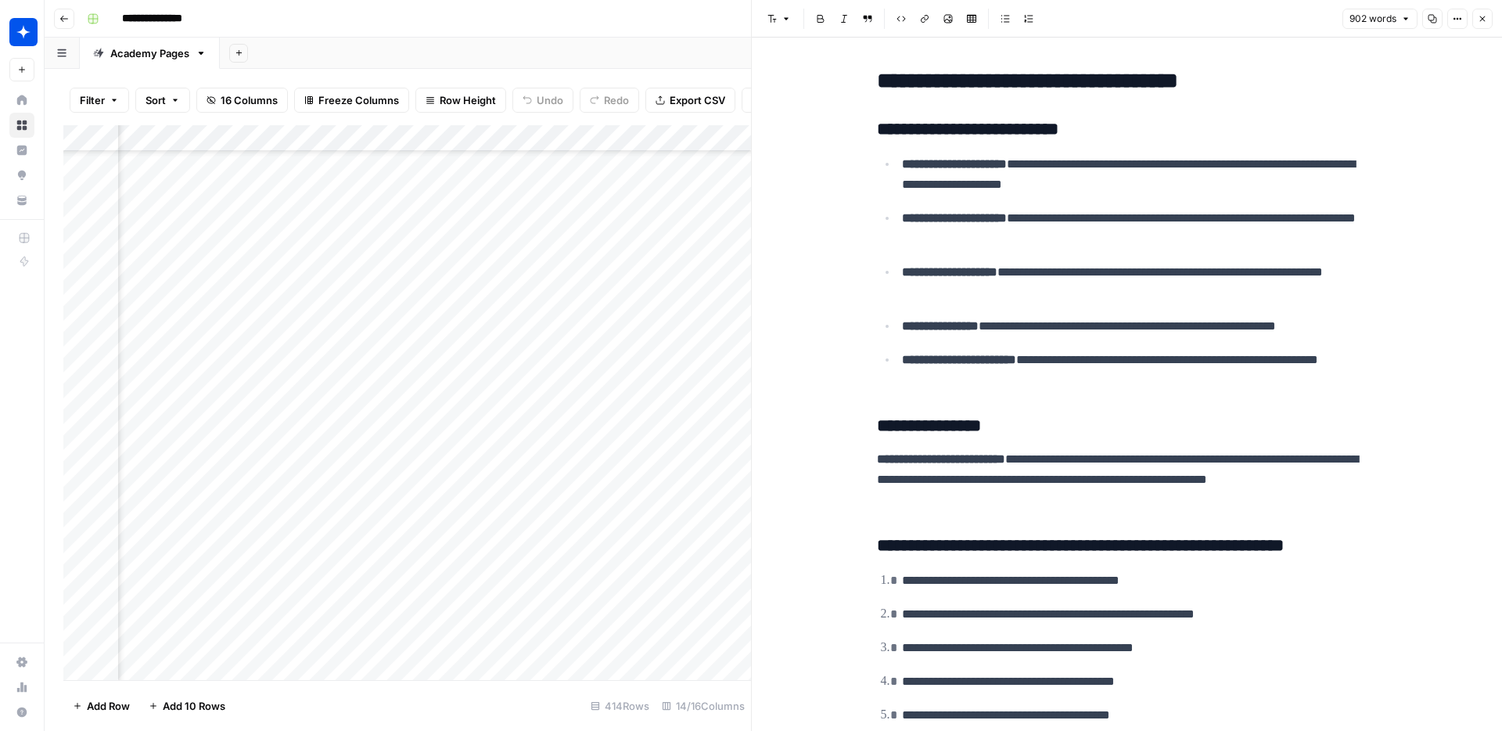
click at [396, 610] on div "Add Column" at bounding box center [407, 402] width 688 height 555
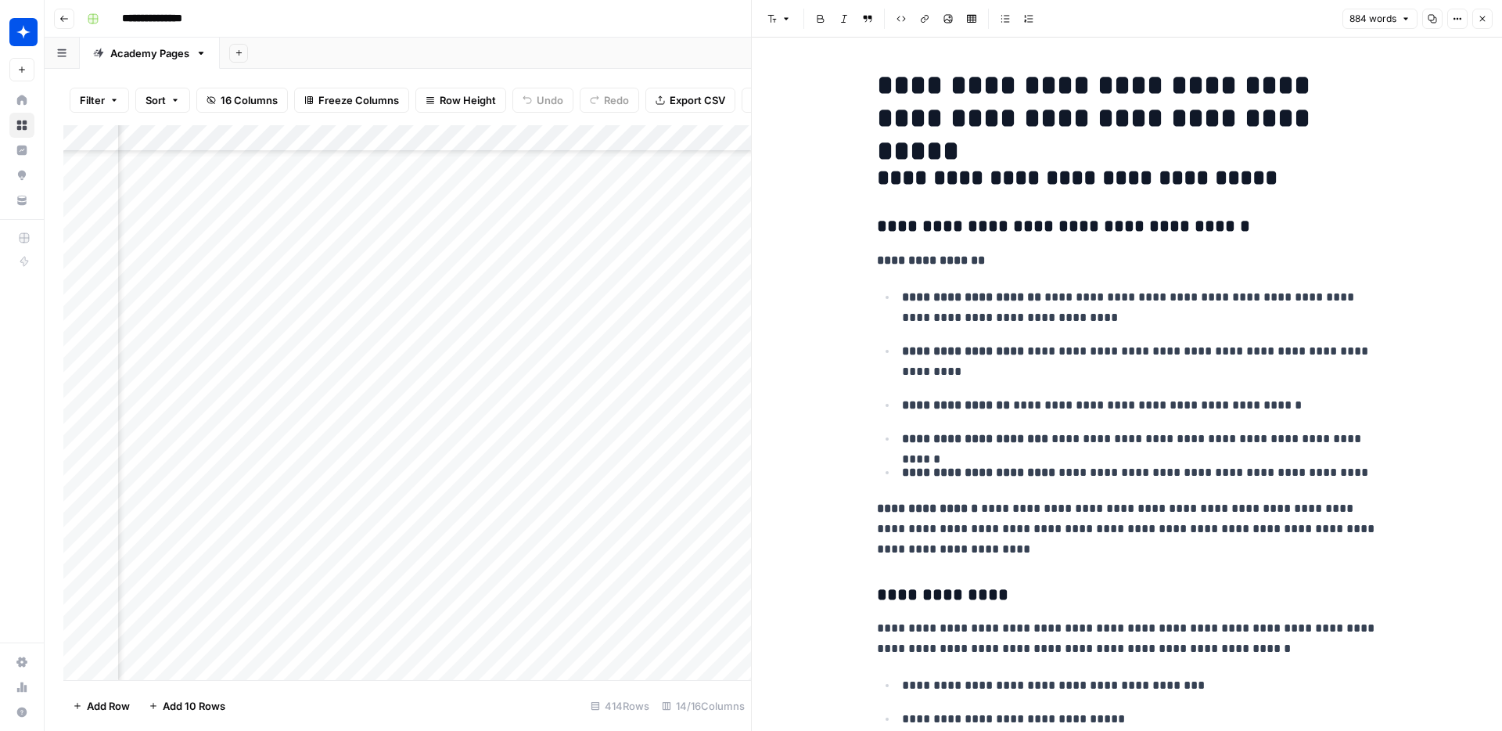
scroll to position [5, 0]
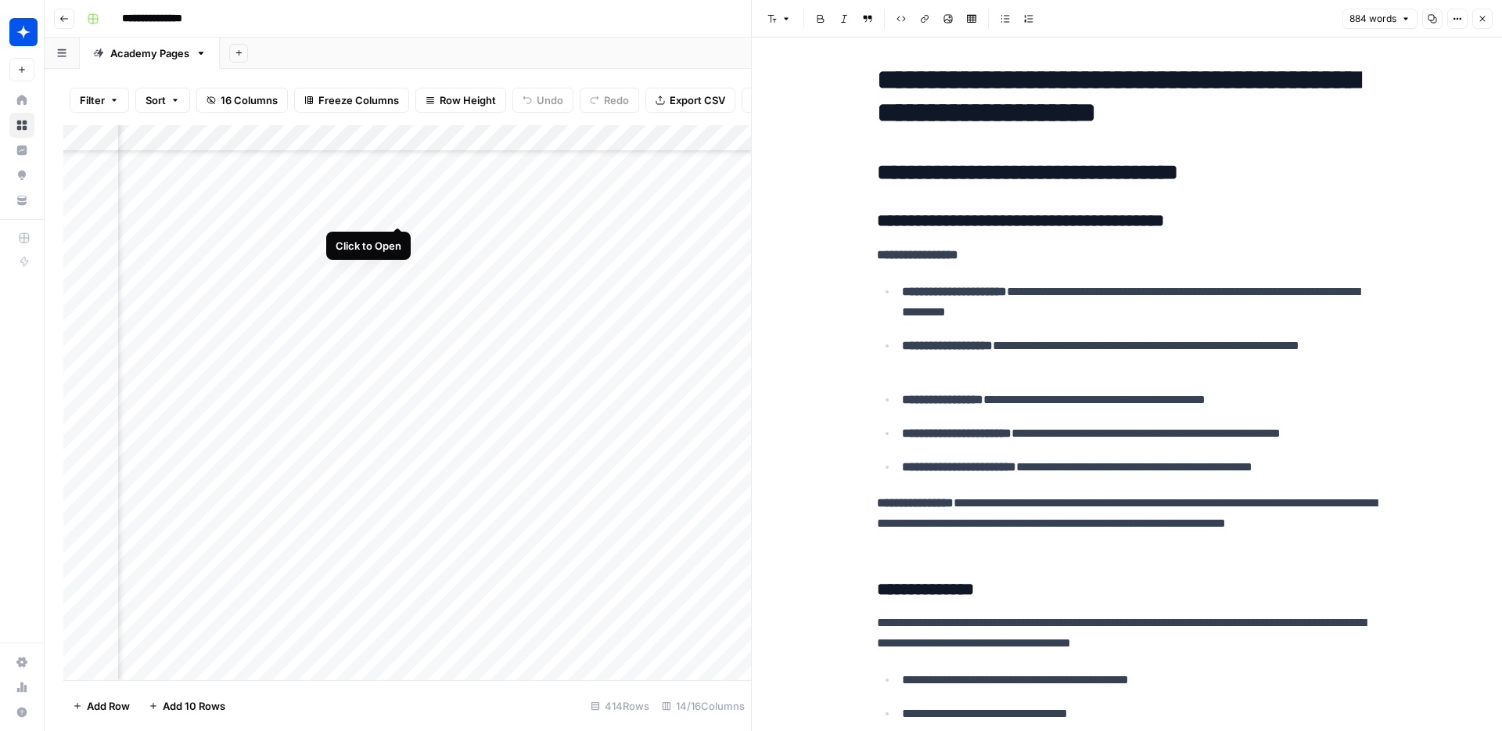
click at [391, 213] on div "Add Column" at bounding box center [407, 402] width 688 height 555
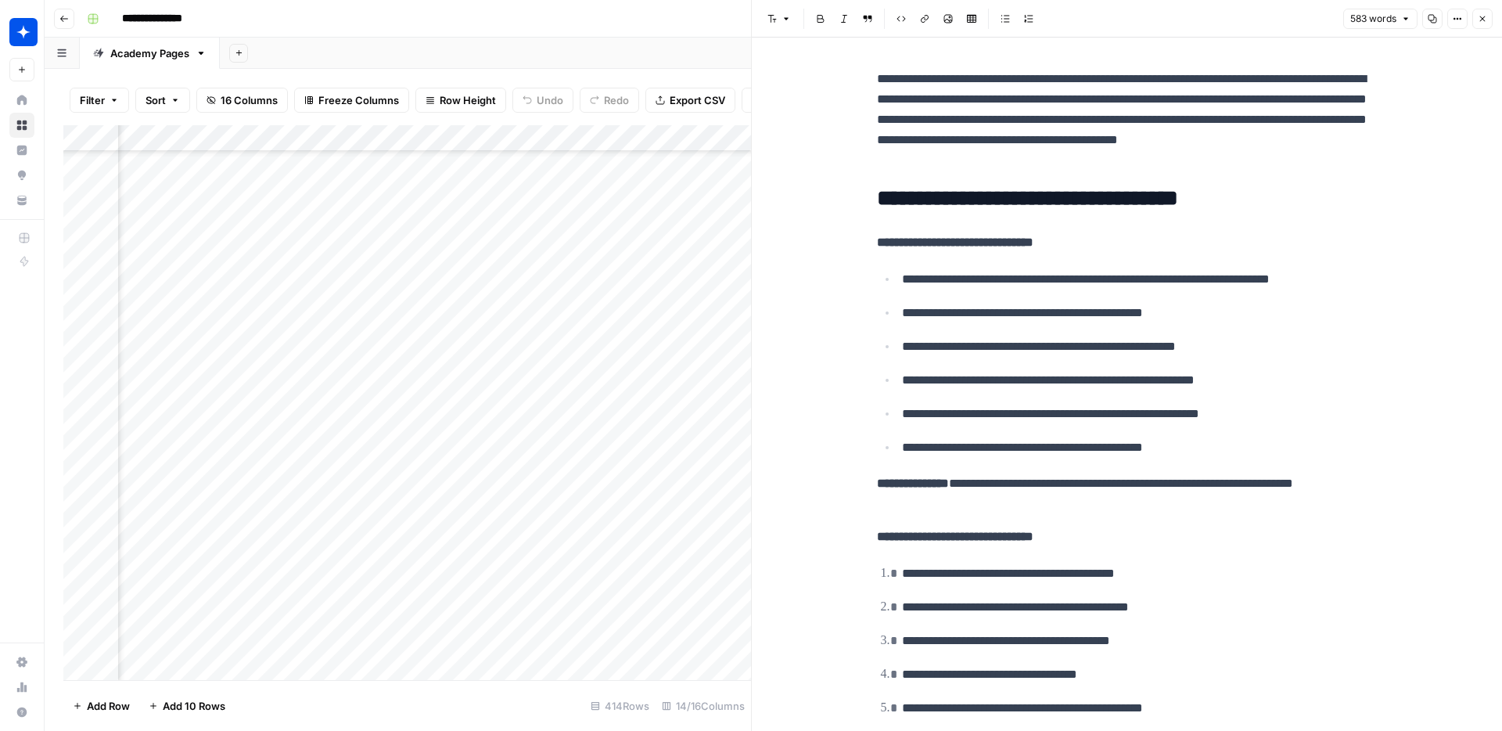
scroll to position [1922, 1414]
click at [288, 209] on div "Add Column" at bounding box center [407, 402] width 688 height 555
click at [307, 210] on div "Add Column" at bounding box center [407, 402] width 688 height 555
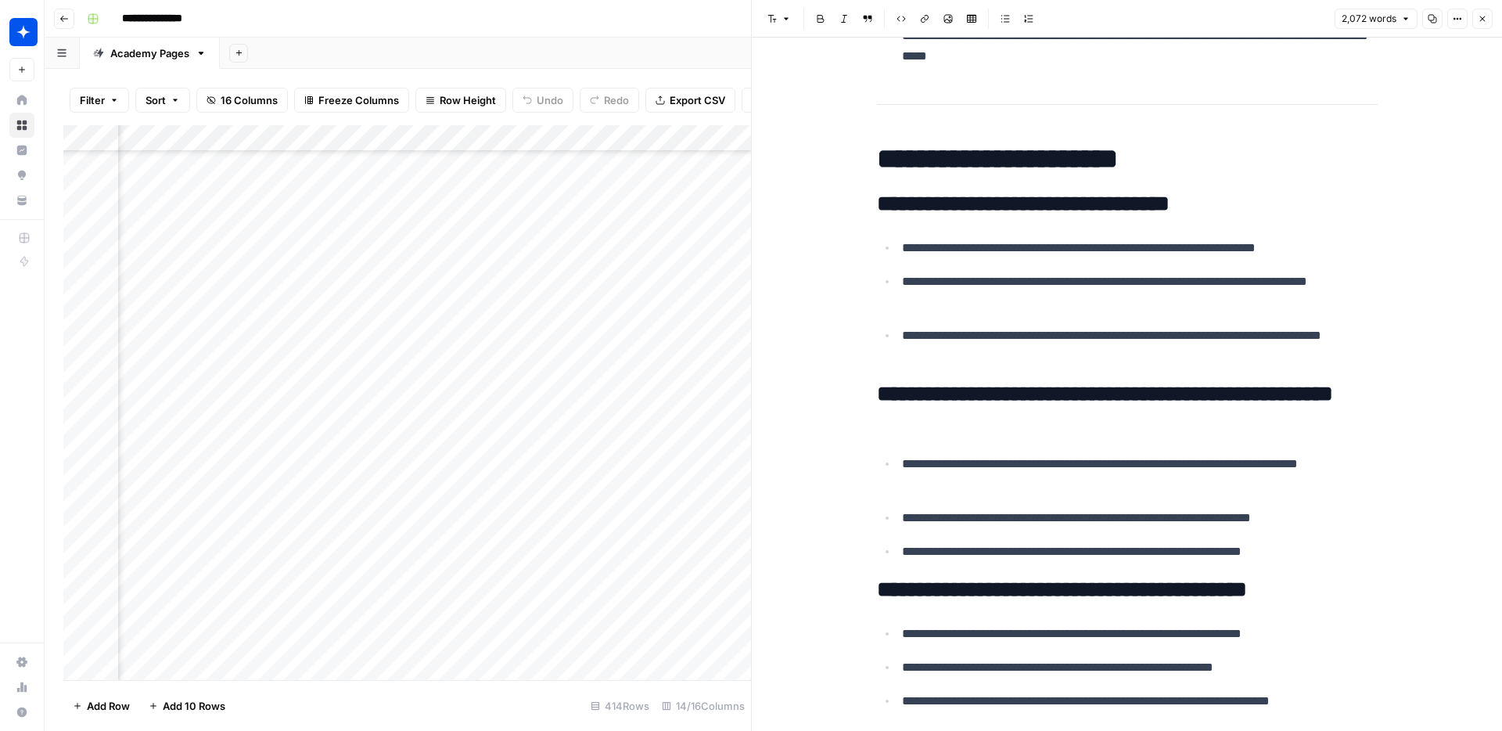
scroll to position [1930, 1450]
click at [507, 309] on div "Add Column" at bounding box center [407, 402] width 688 height 555
click at [418, 534] on div "Add Column" at bounding box center [407, 402] width 688 height 555
click at [450, 532] on div "Add Column" at bounding box center [407, 402] width 688 height 555
